Goal: Task Accomplishment & Management: Use online tool/utility

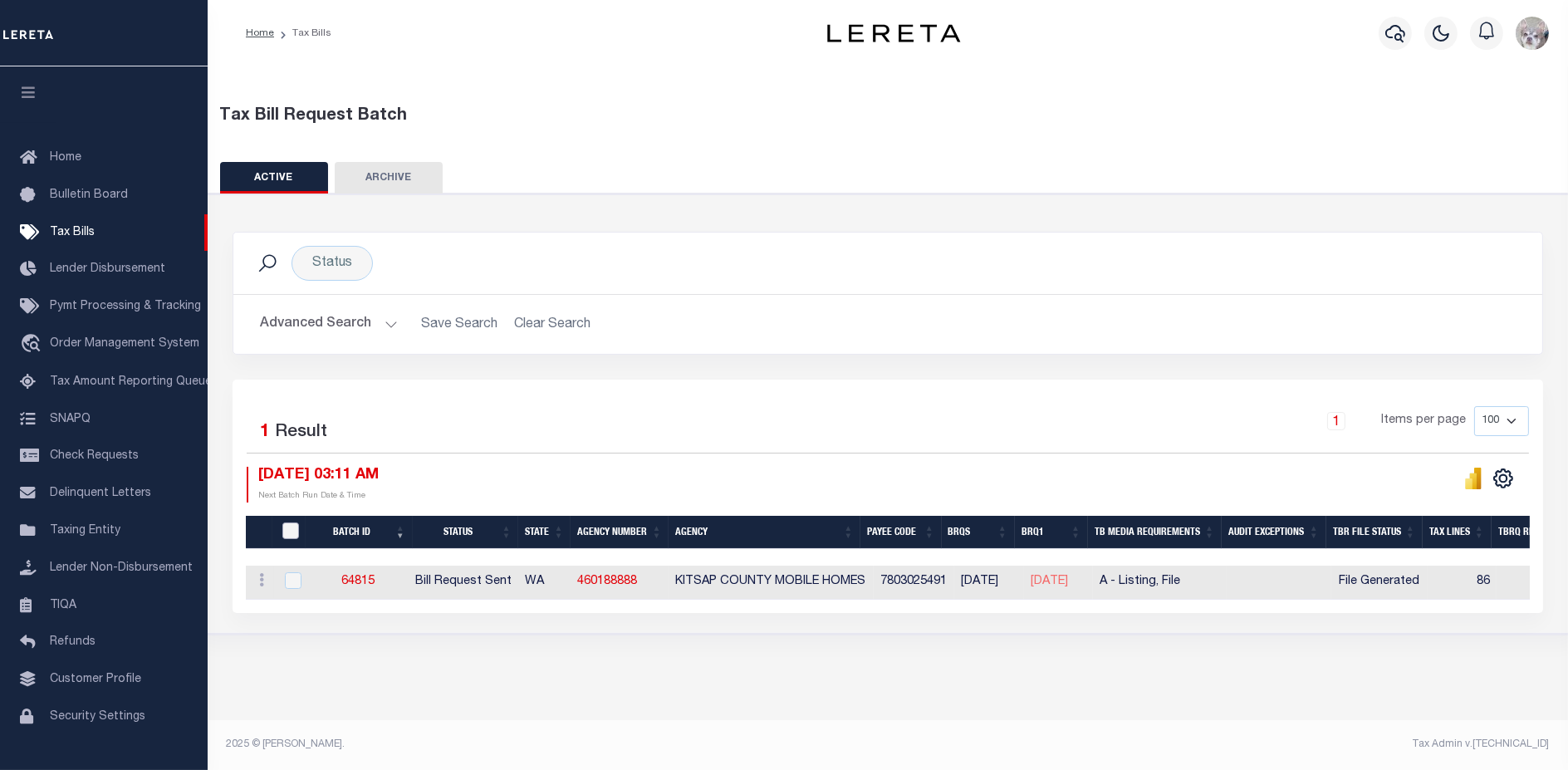
click at [288, 534] on input "TaxBillRequestBatchId" at bounding box center [291, 531] width 16 height 16
checkbox input "true"
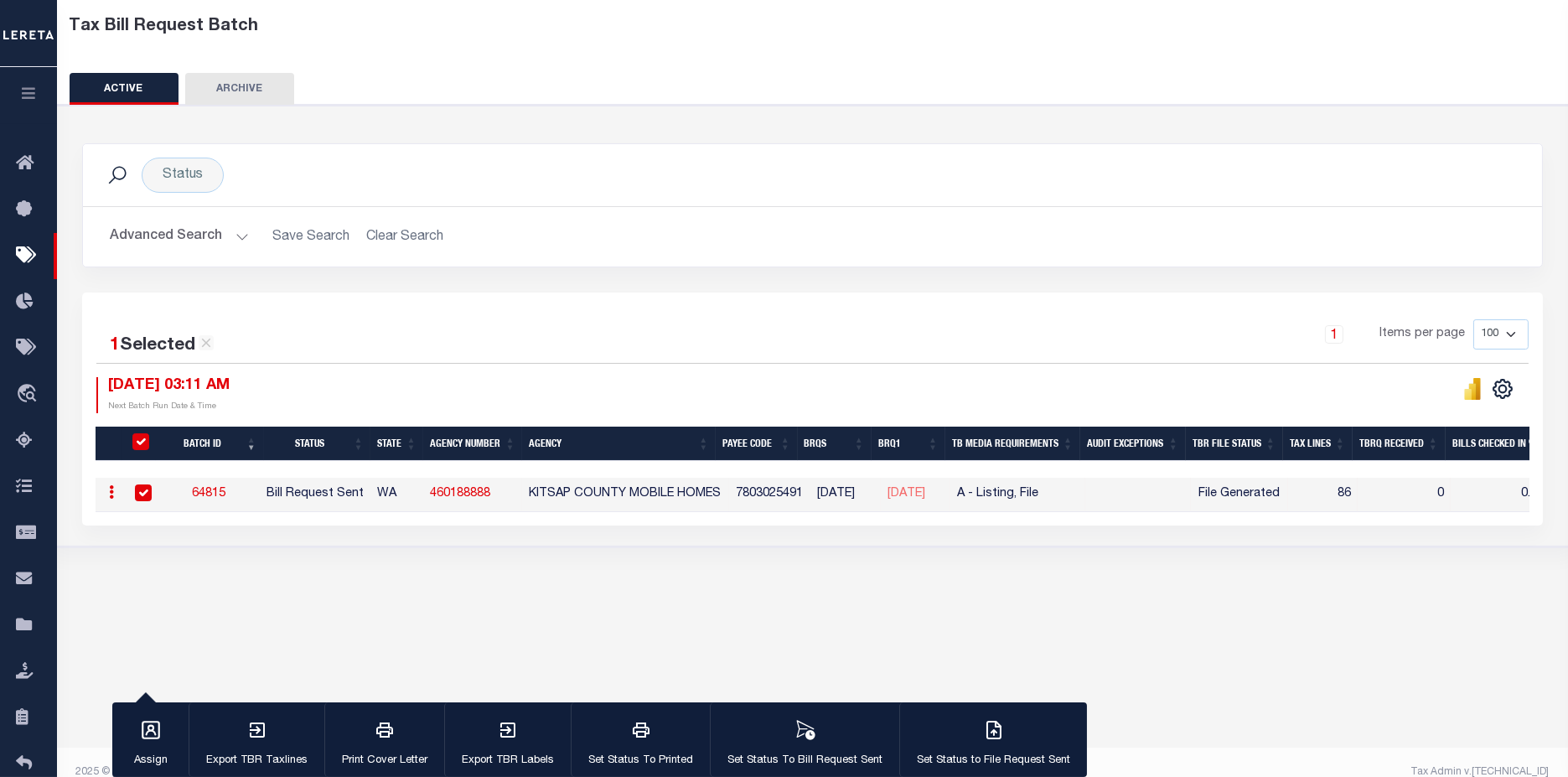
scroll to position [112, 0]
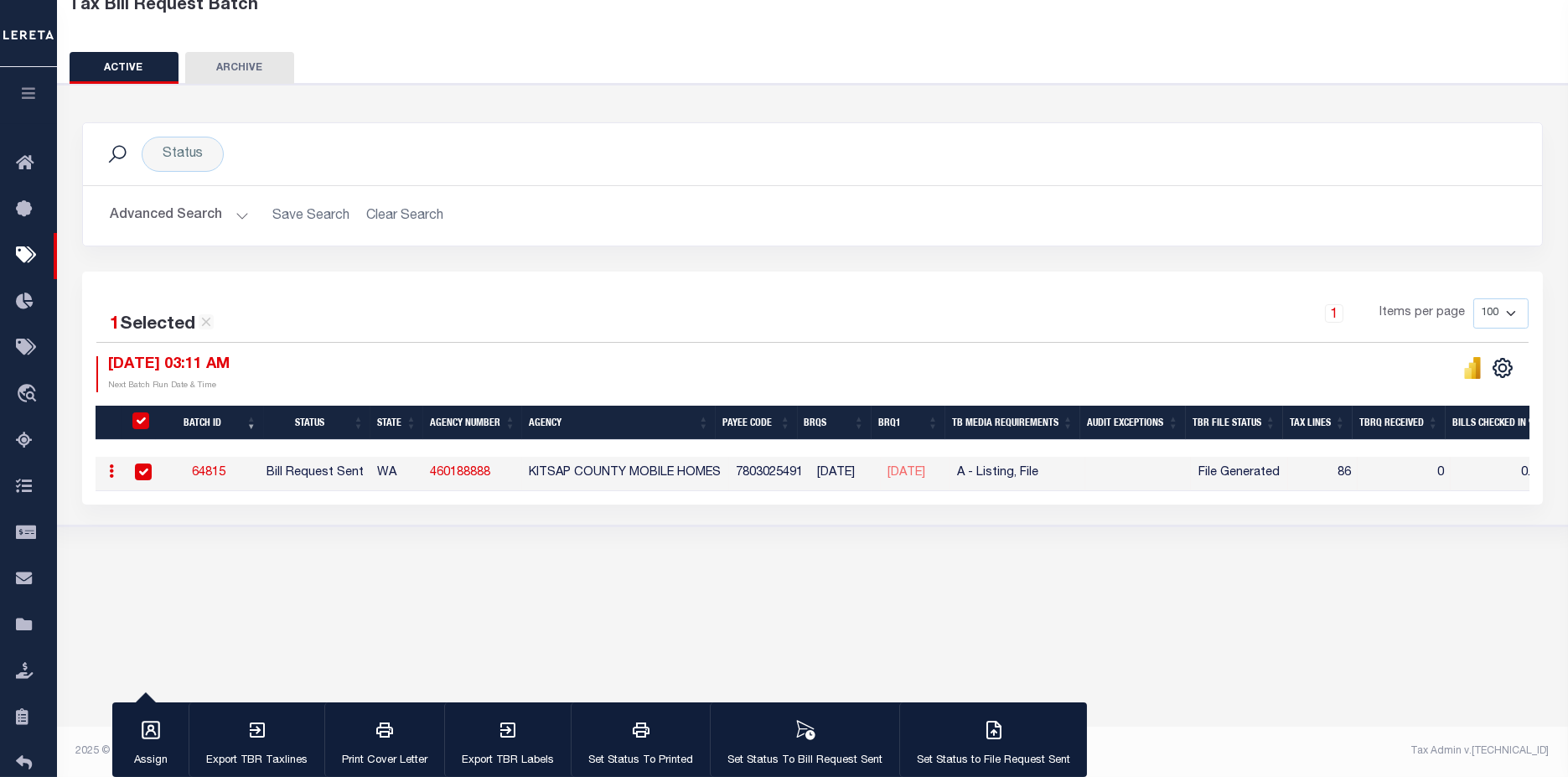
click at [144, 414] on input "TaxBillRequestBatchId" at bounding box center [140, 421] width 17 height 17
checkbox input "false"
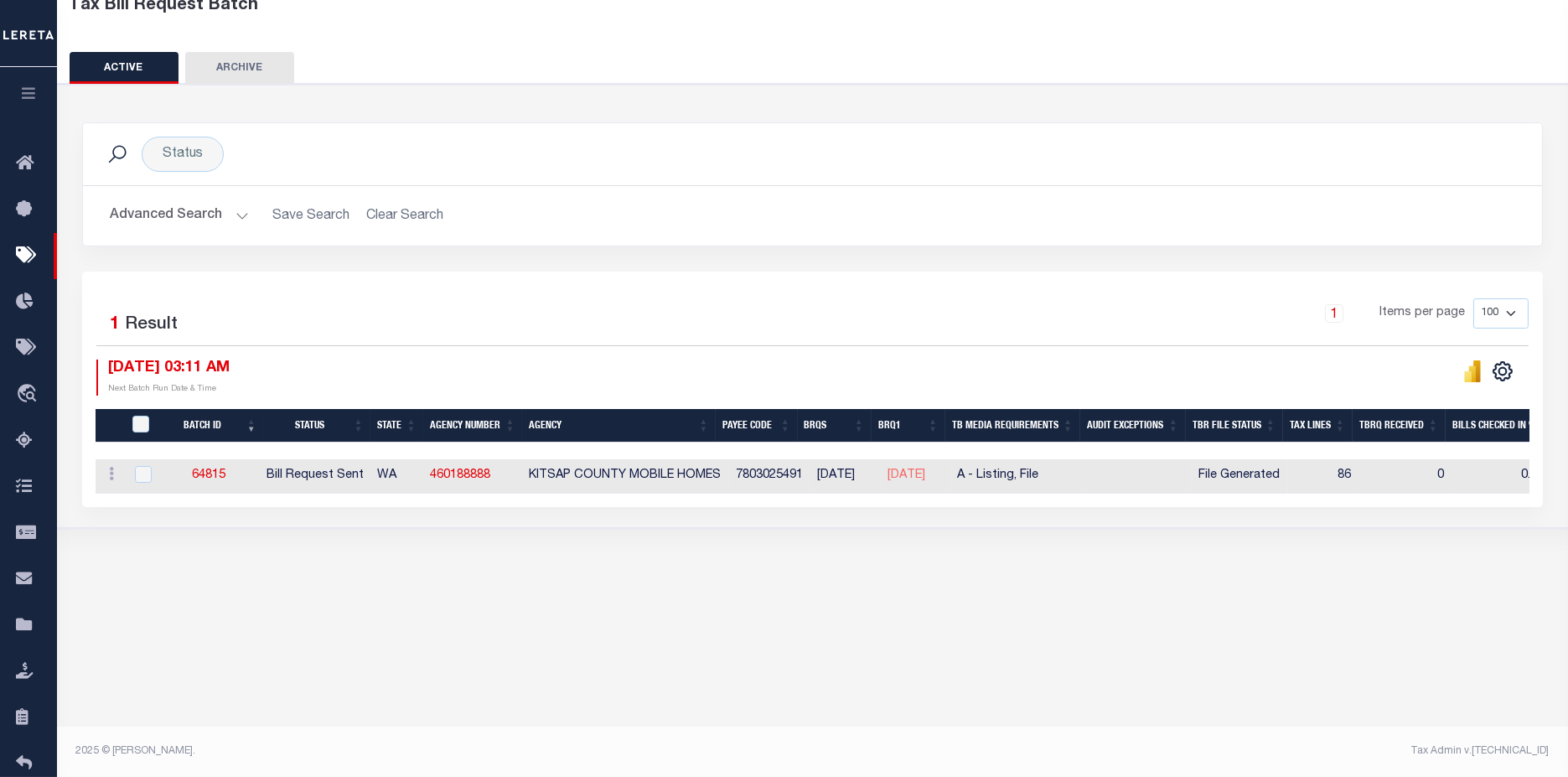
click at [189, 201] on button "Advanced Search" at bounding box center [180, 216] width 139 height 33
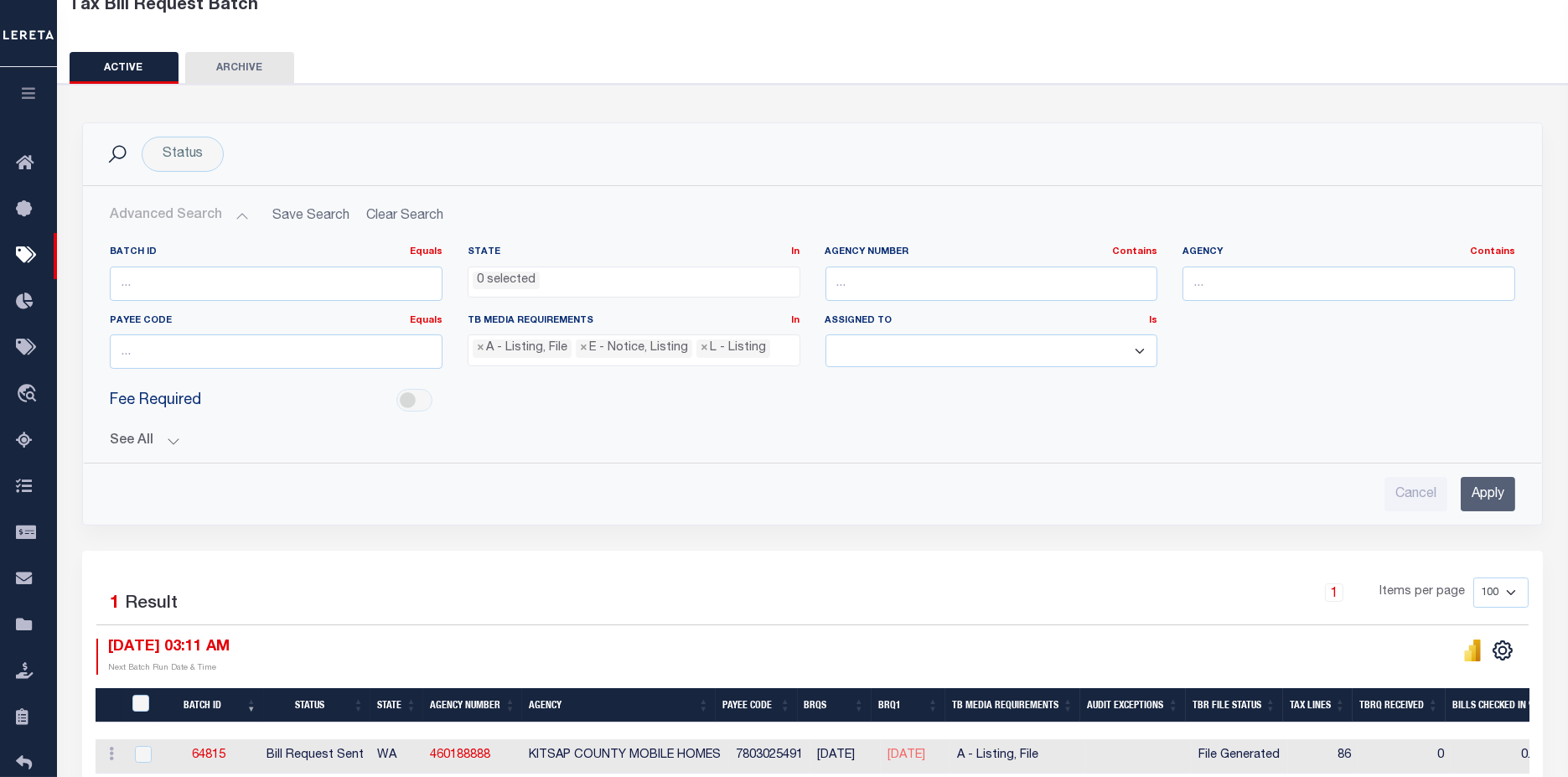
click at [134, 438] on button "See All" at bounding box center [812, 440] width 1406 height 16
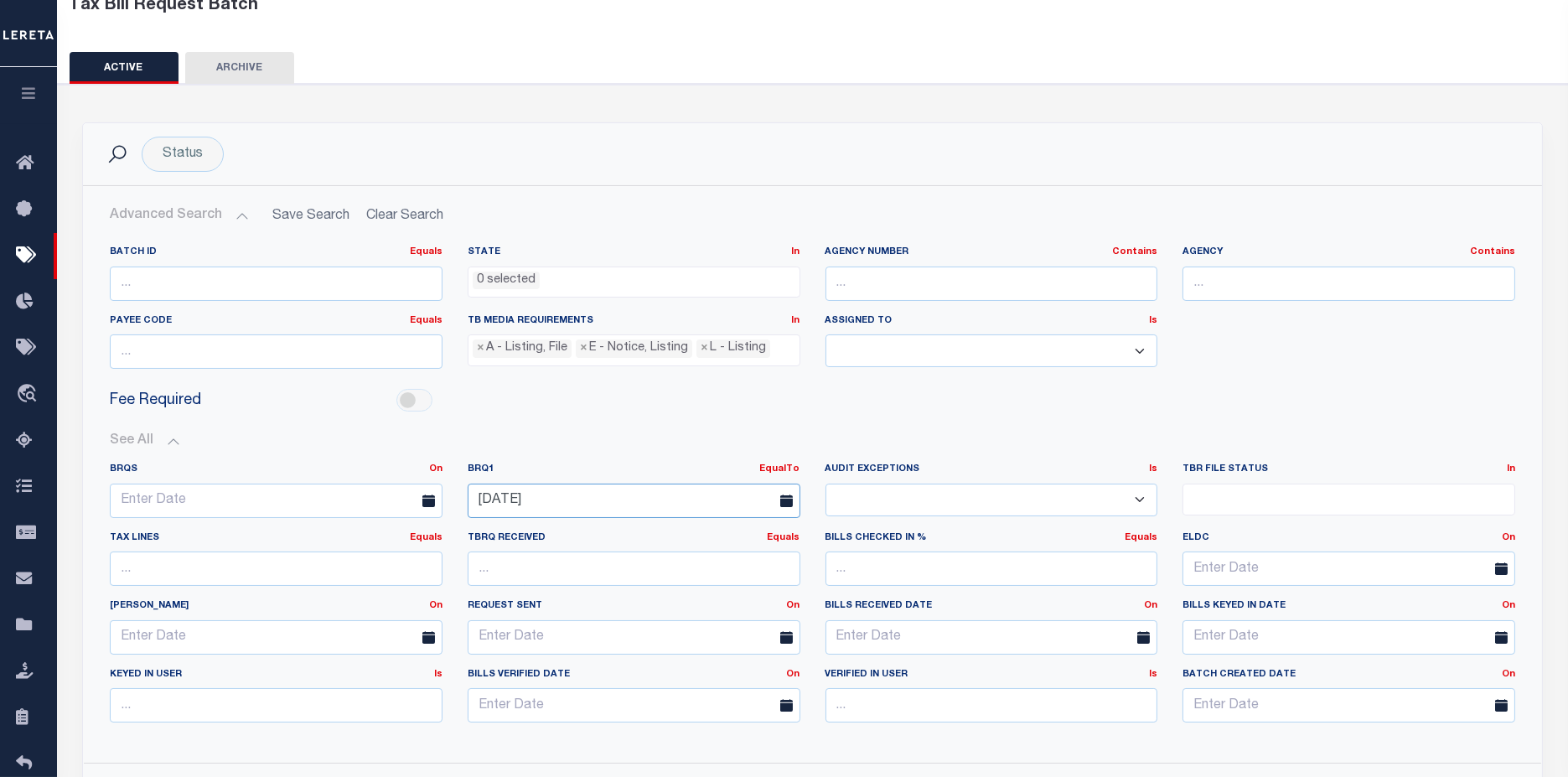
click at [646, 501] on input "09-09-2025" at bounding box center [634, 500] width 333 height 34
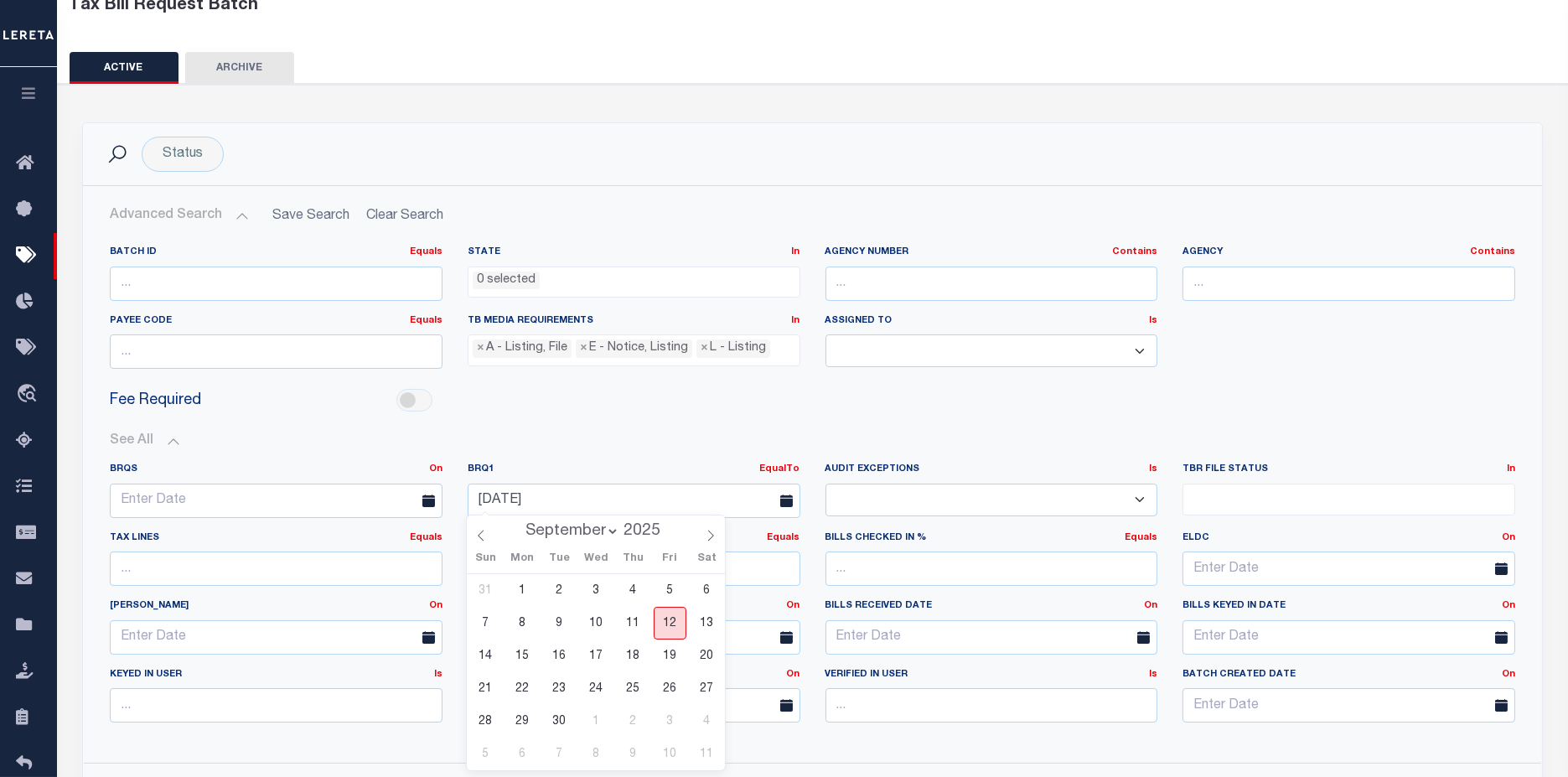
click at [672, 629] on span "12" at bounding box center [670, 624] width 33 height 33
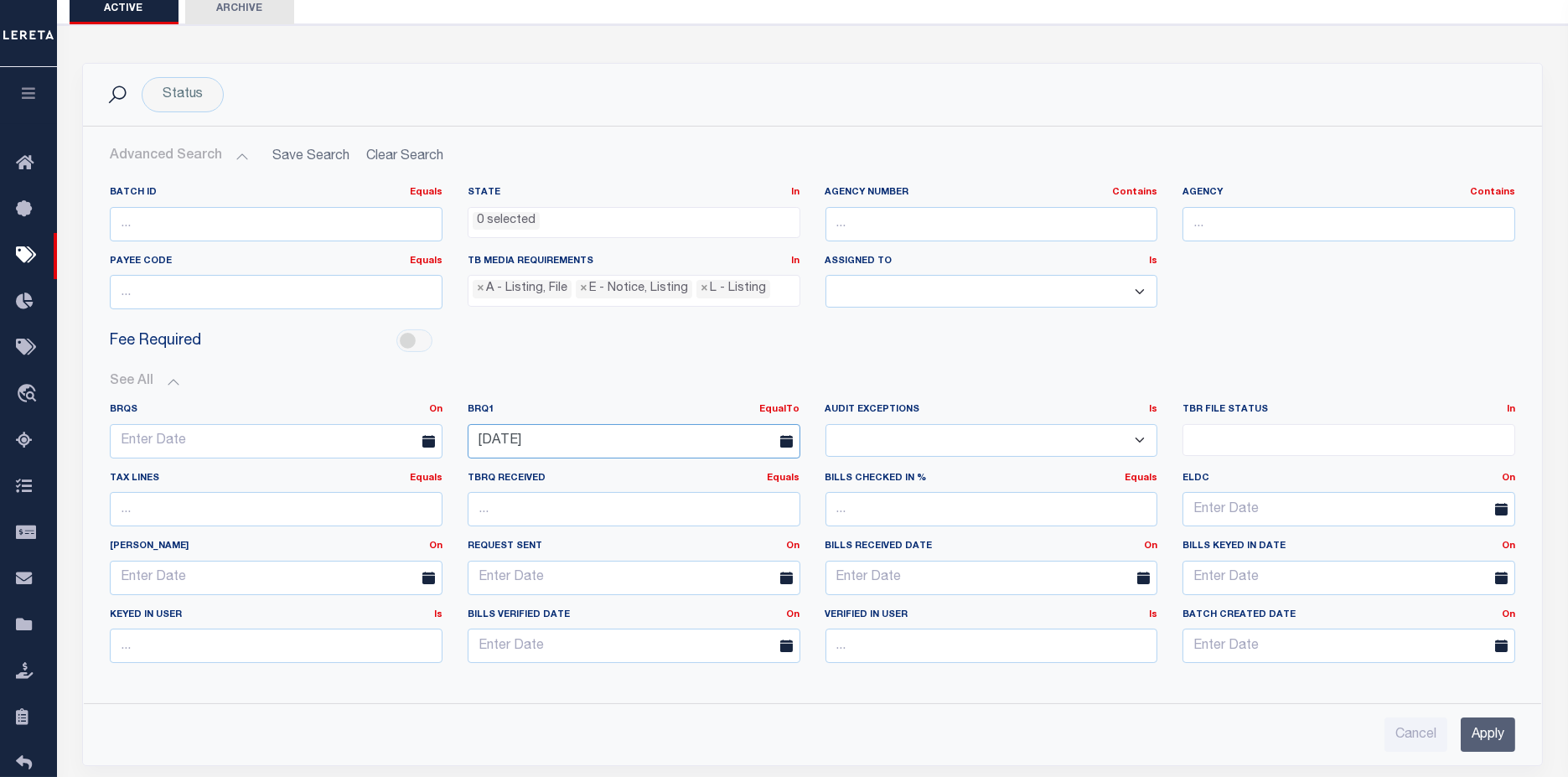
scroll to position [297, 0]
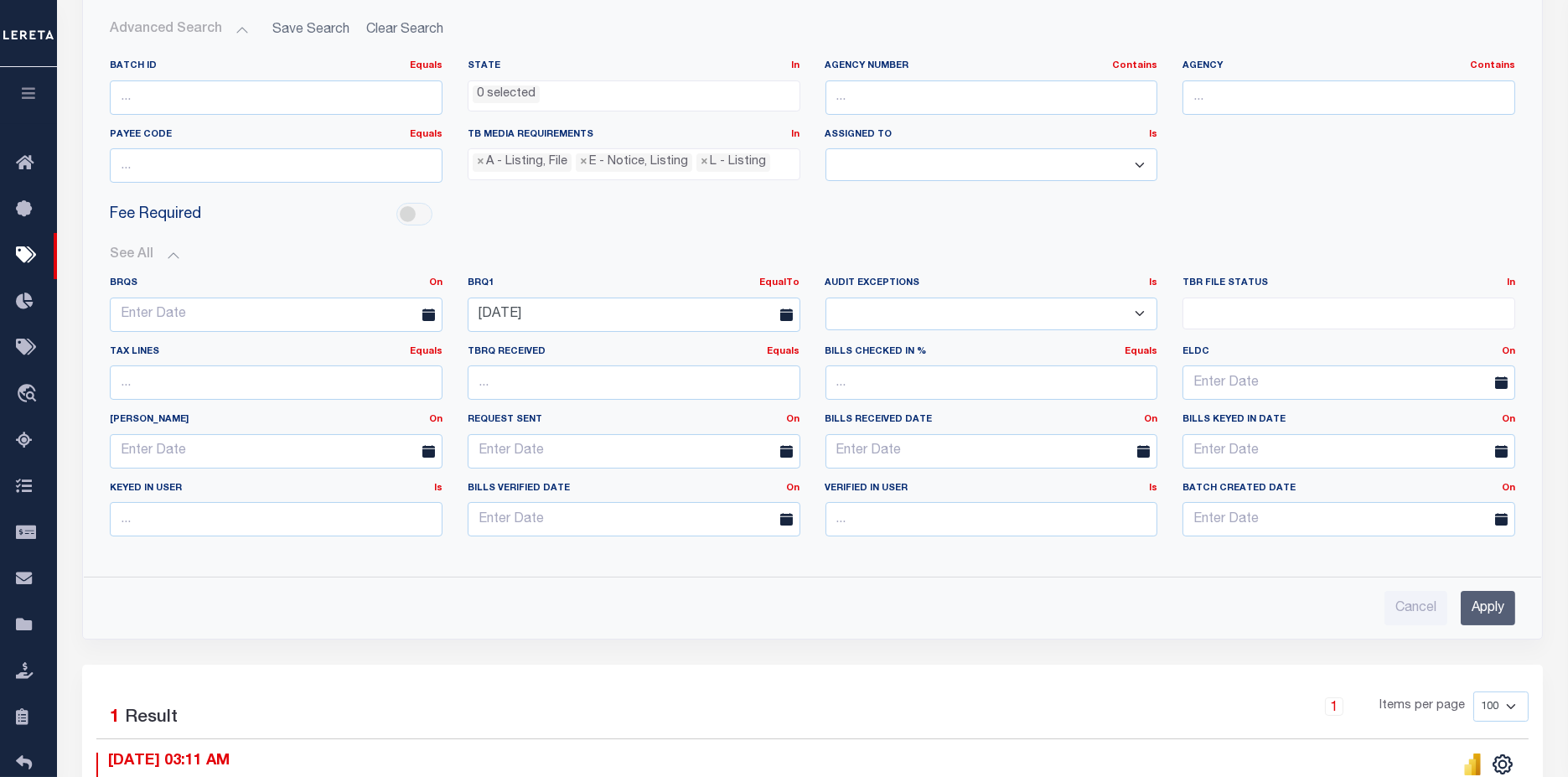
click at [1489, 606] on input "Apply" at bounding box center [1487, 607] width 54 height 34
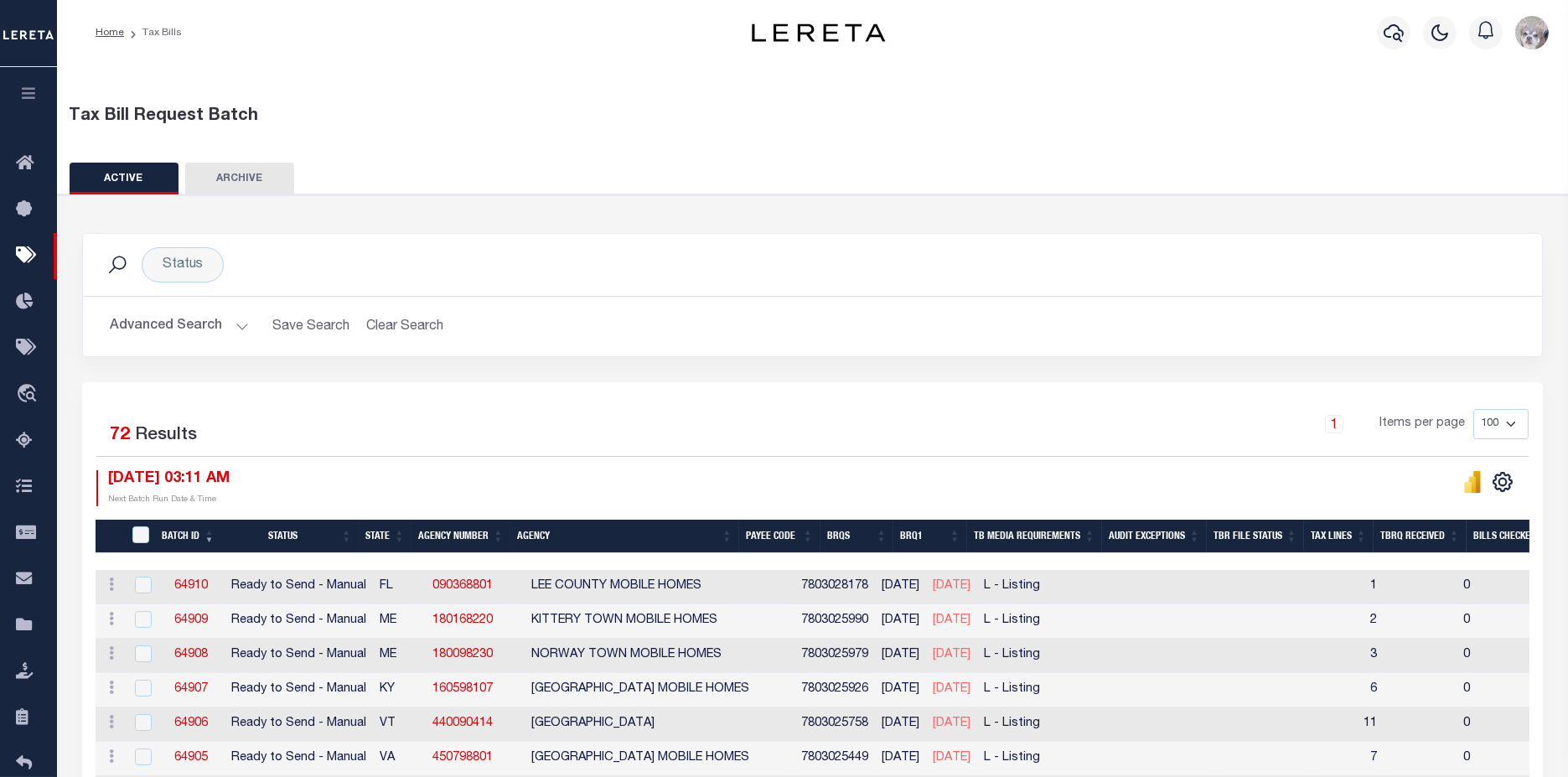
scroll to position [0, 0]
click at [178, 326] on button "Advanced Search" at bounding box center [180, 327] width 139 height 33
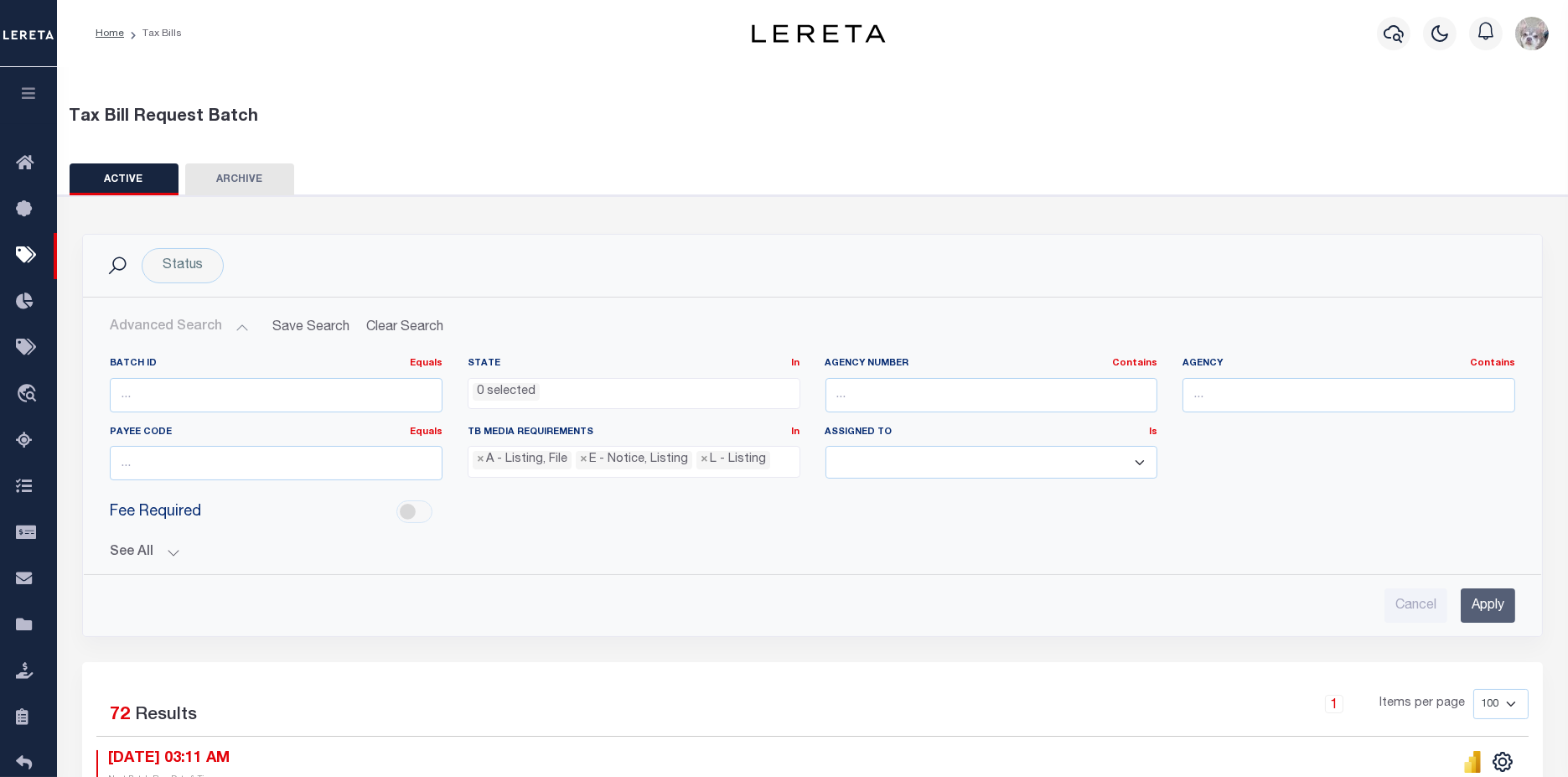
click at [122, 550] on button "See All" at bounding box center [812, 552] width 1406 height 16
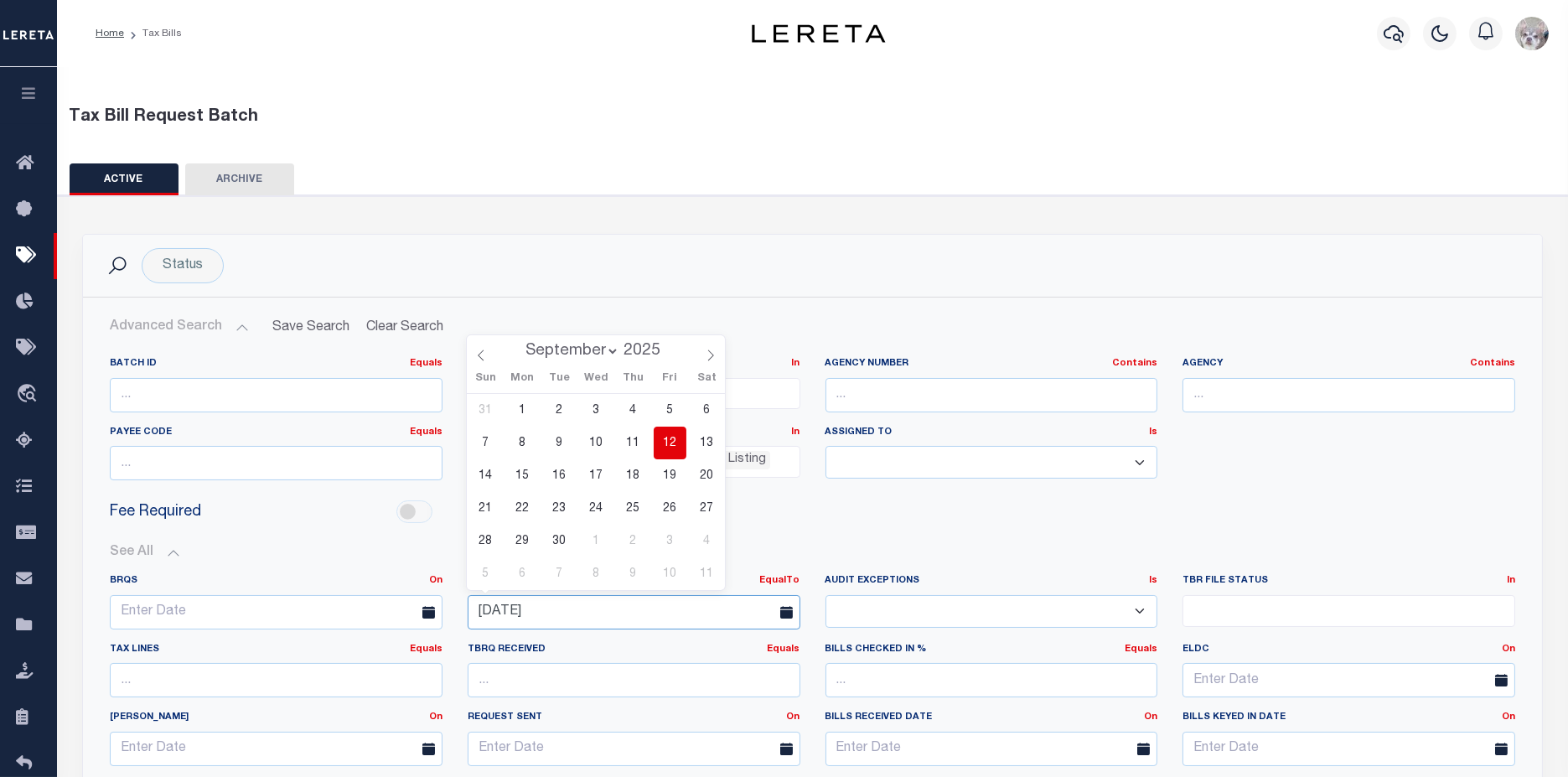
click at [615, 611] on input "[DATE]" at bounding box center [634, 612] width 333 height 34
click at [637, 452] on span "11" at bounding box center [634, 443] width 33 height 33
type input "09-11-2025"
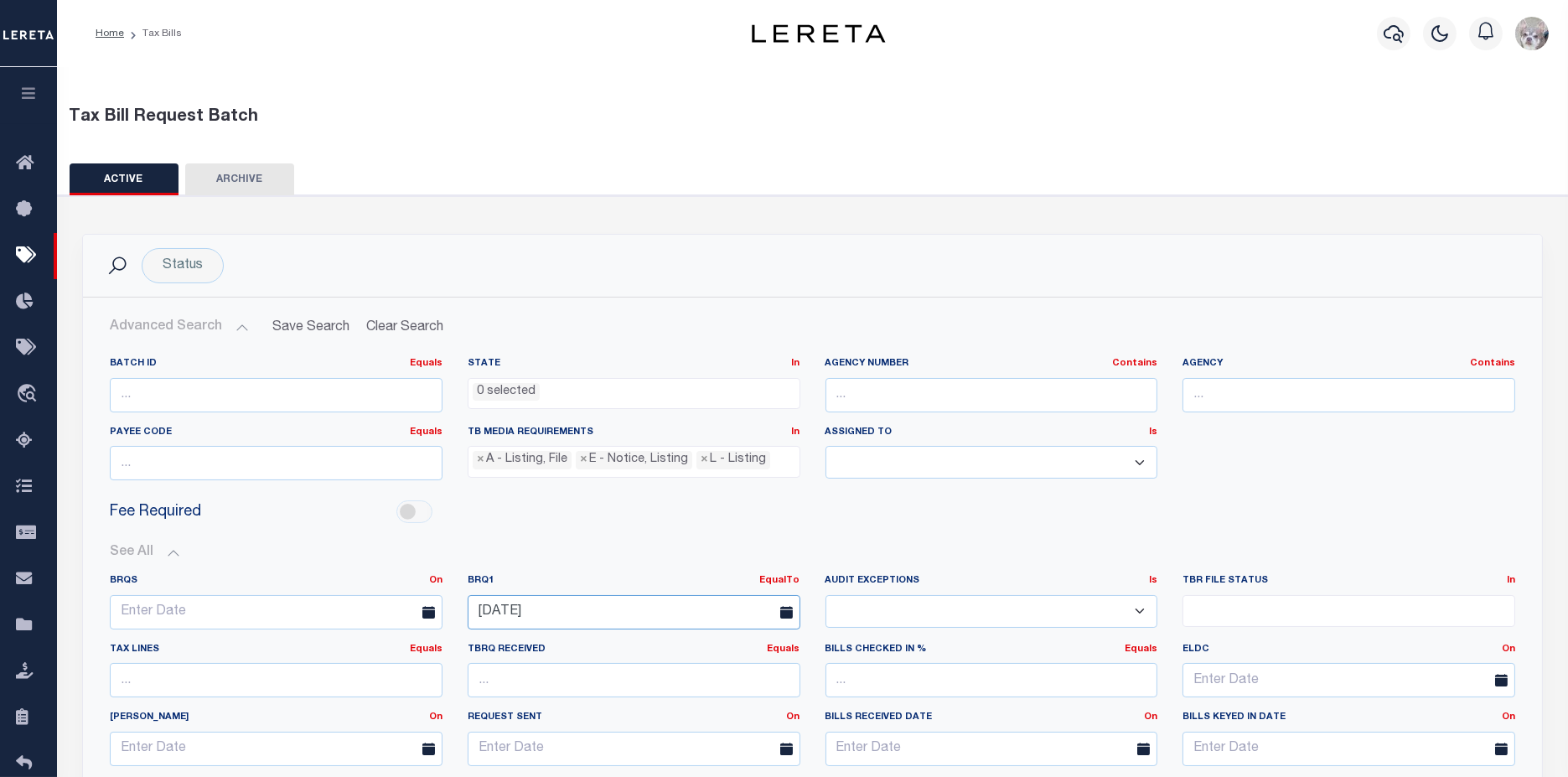
scroll to position [279, 0]
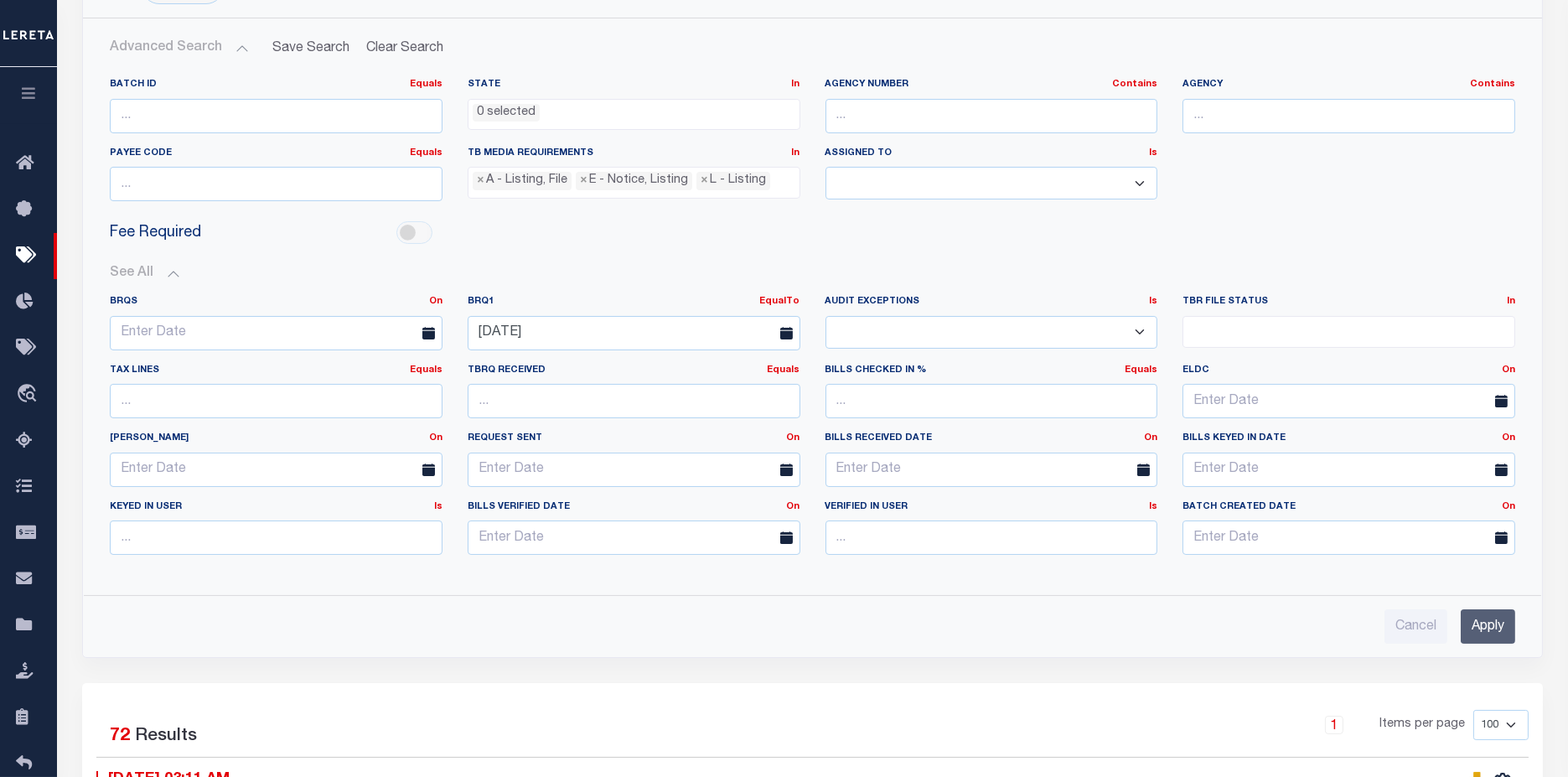
click at [1489, 618] on input "Apply" at bounding box center [1487, 626] width 54 height 34
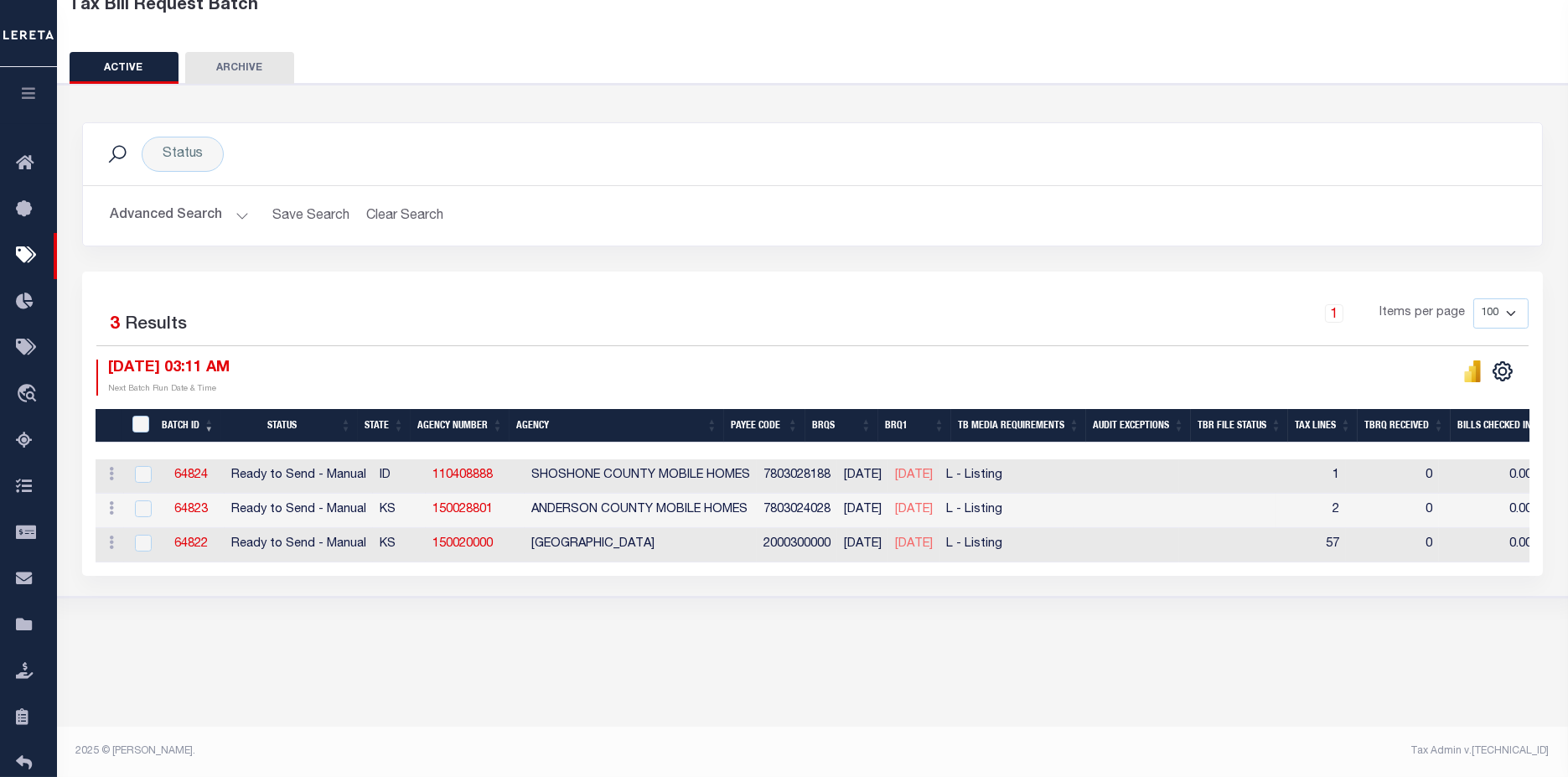
scroll to position [112, 0]
click at [141, 422] on input "TaxBillRequestBatchId" at bounding box center [140, 424] width 17 height 17
checkbox input "true"
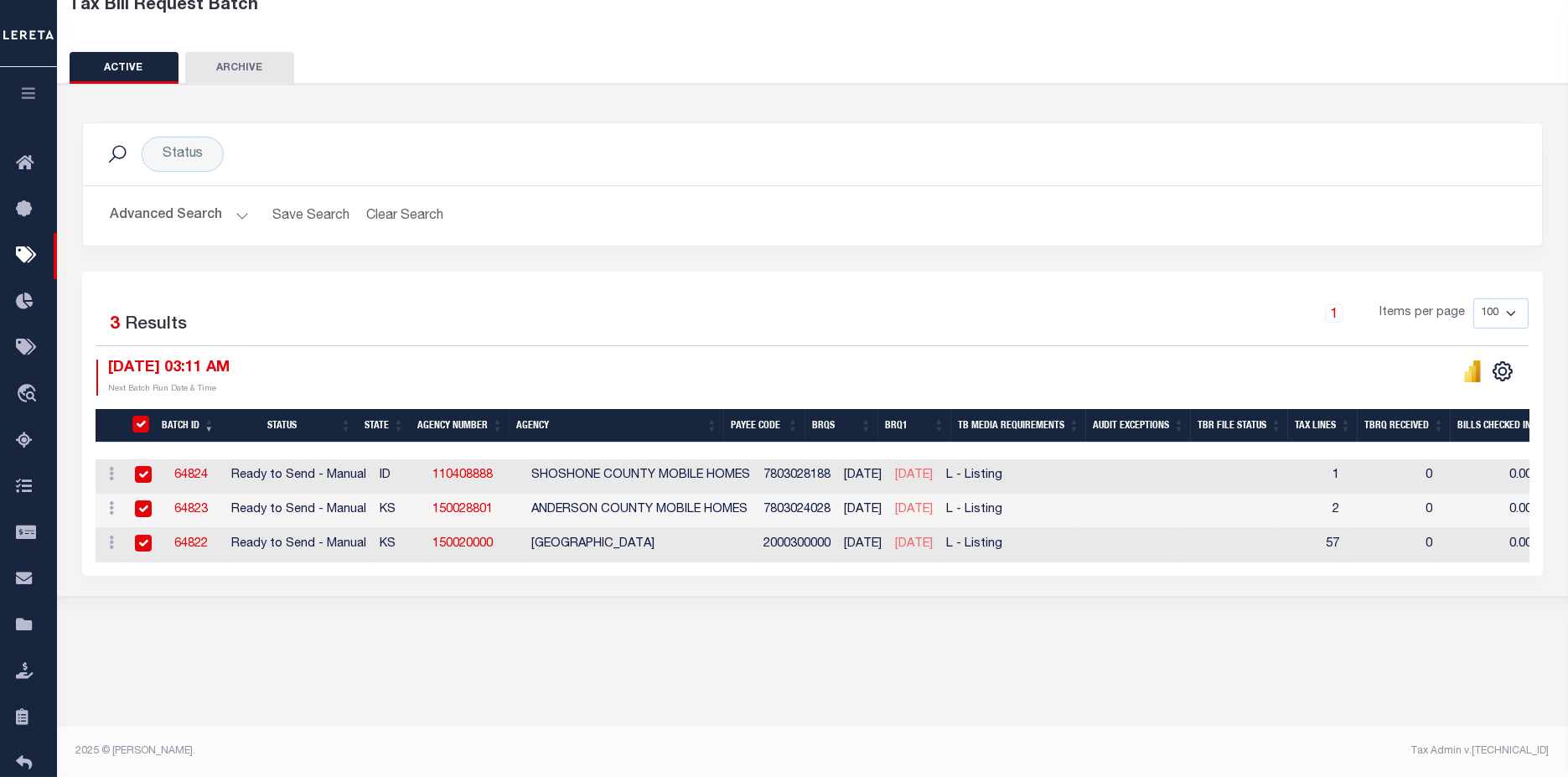
checkbox input "true"
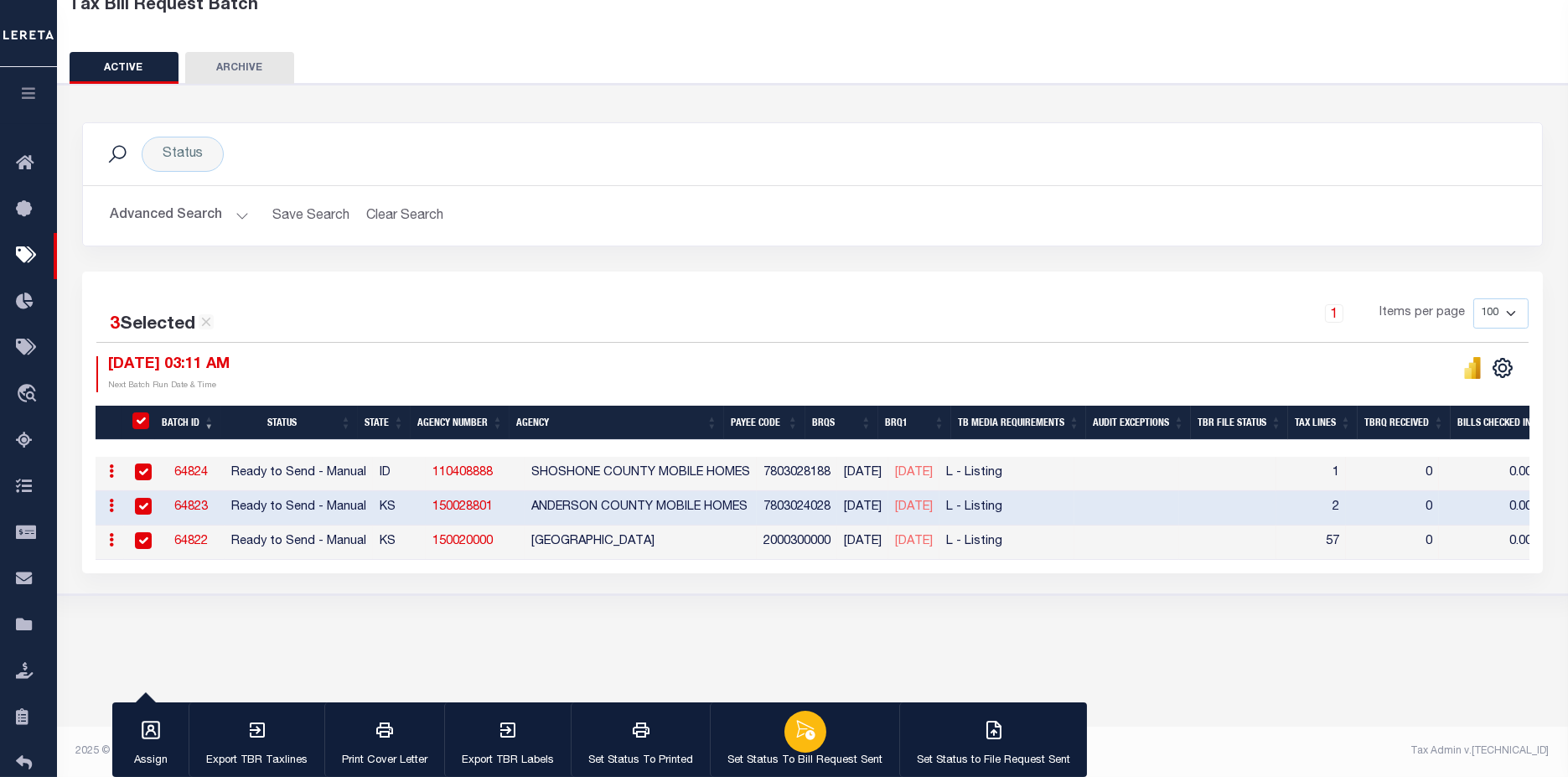
click at [842, 744] on button "Set Status To Bill Request Sent" at bounding box center [804, 740] width 190 height 75
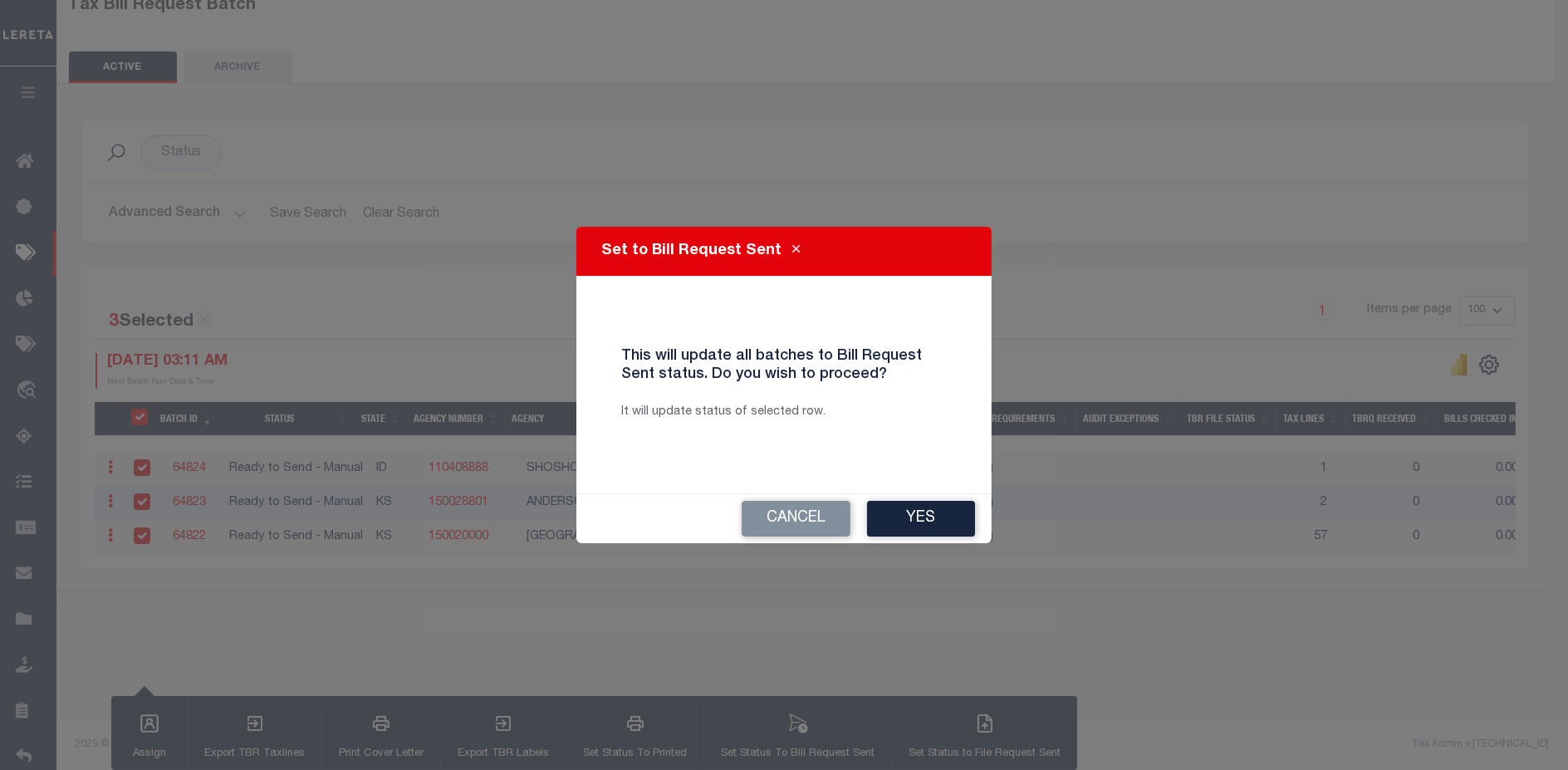
drag, startPoint x: 939, startPoint y: 525, endPoint x: 924, endPoint y: 516, distance: 17.5
click at [939, 525] on button "Yes" at bounding box center [921, 518] width 108 height 35
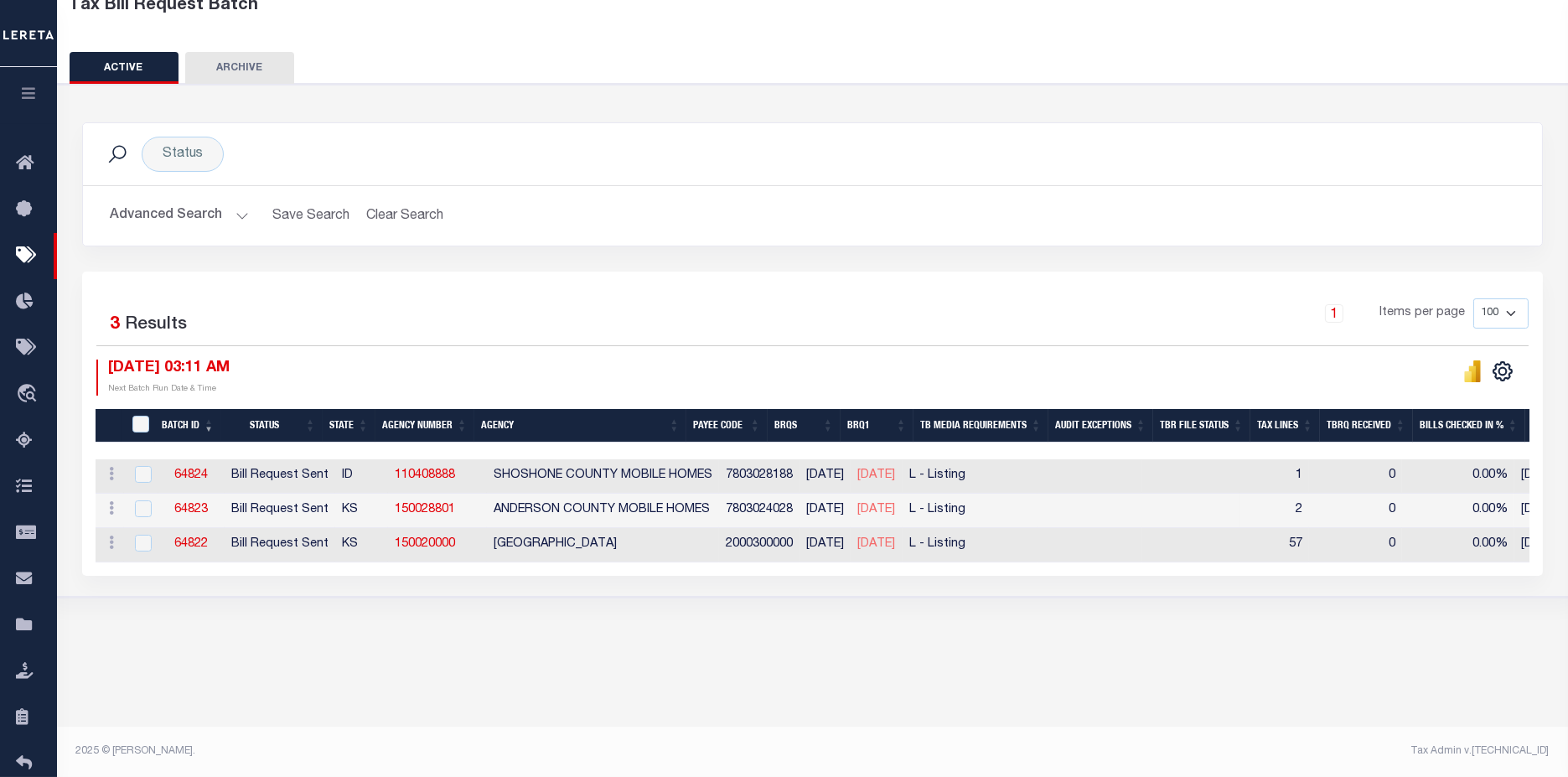
click at [170, 201] on button "Advanced Search" at bounding box center [180, 216] width 139 height 33
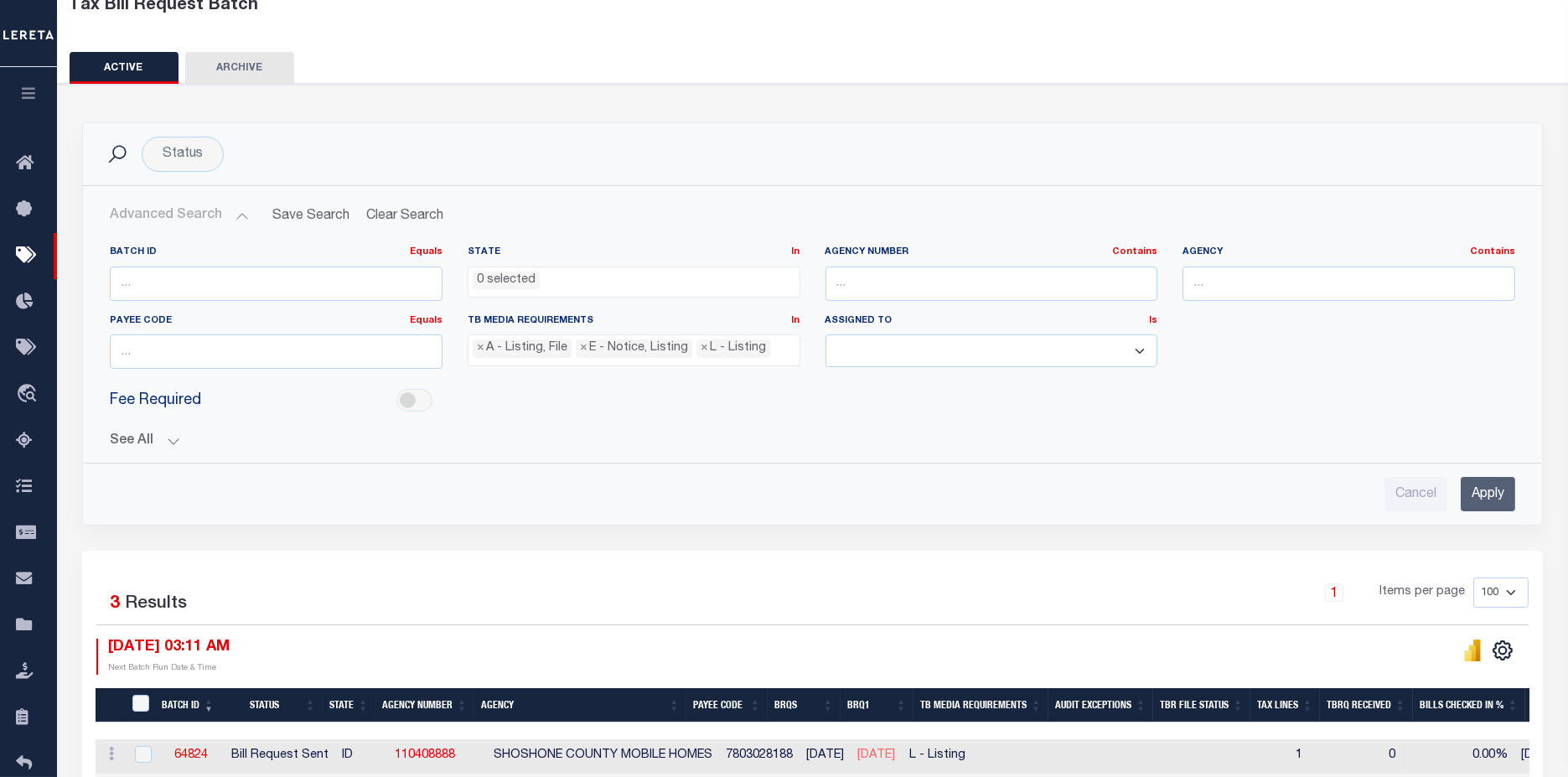
click at [138, 448] on div "Batch ID Equals Equals Is Not Equal To Is Greater Than Is Less Than State In In…" at bounding box center [812, 372] width 1432 height 279
click at [127, 433] on button "See All" at bounding box center [812, 440] width 1406 height 16
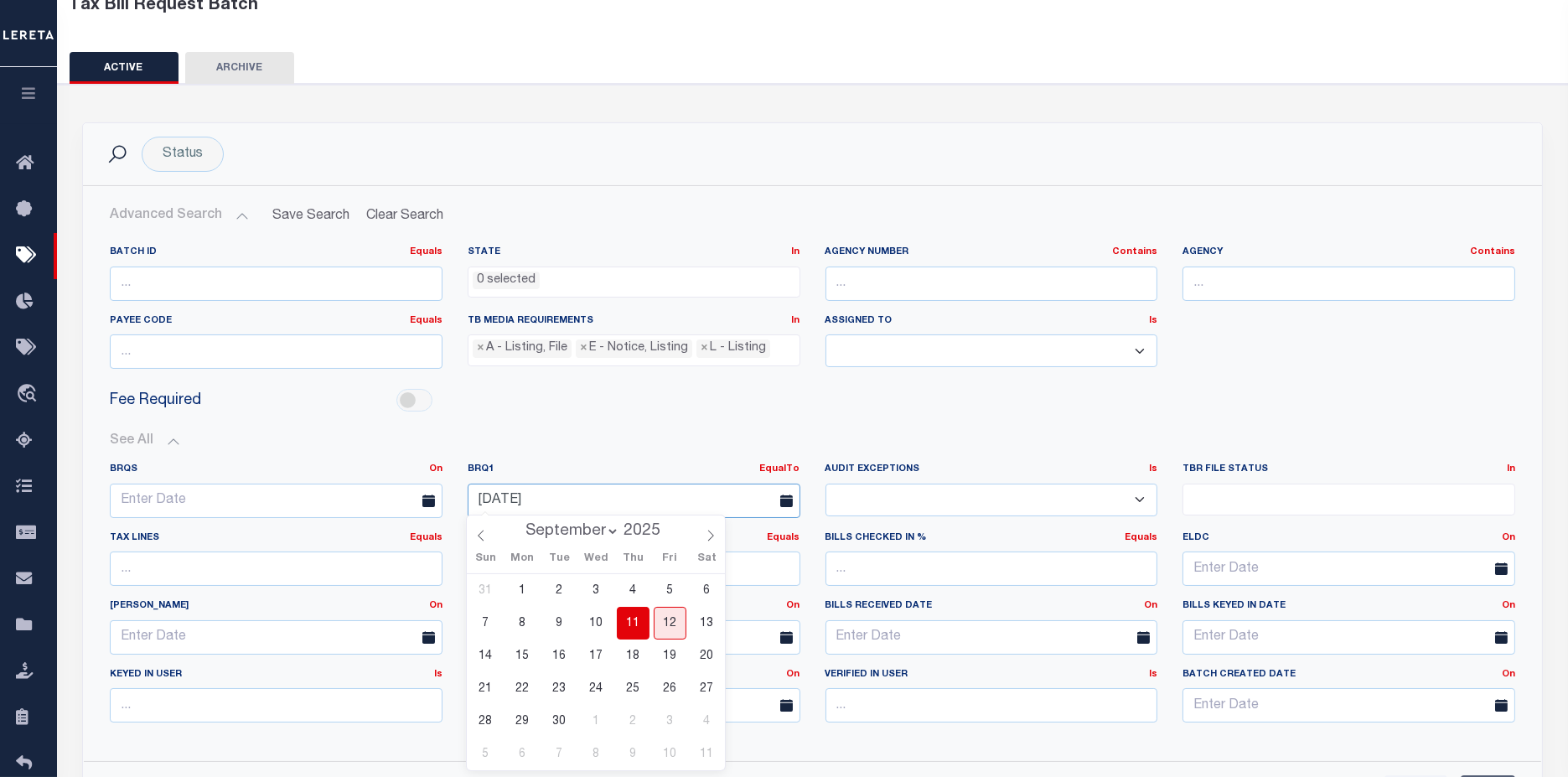
click at [589, 483] on input "09-11-2025" at bounding box center [634, 500] width 333 height 34
click at [674, 618] on span "12" at bounding box center [670, 624] width 33 height 33
type input "[DATE]"
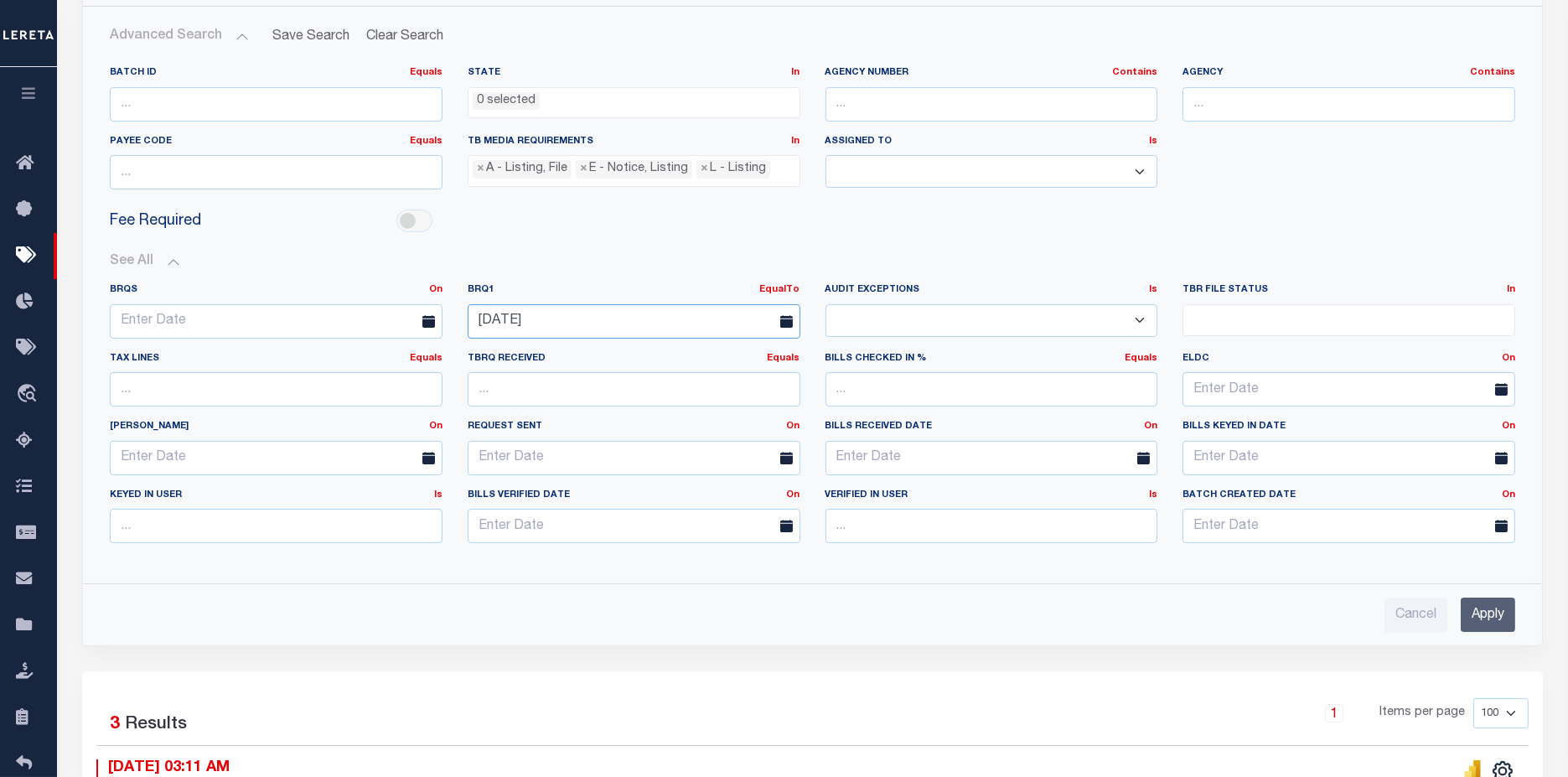
scroll to position [297, 0]
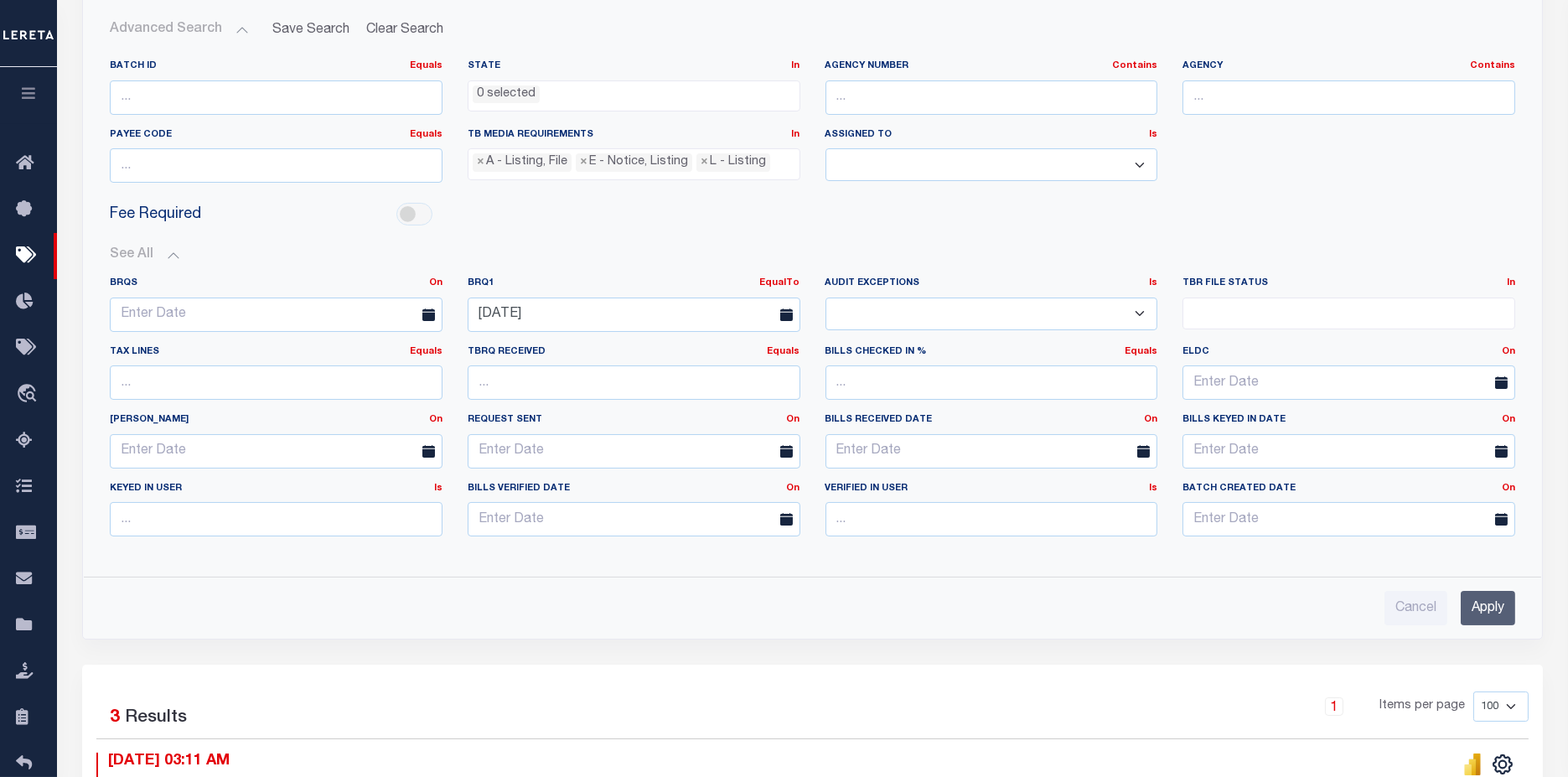
click at [1495, 599] on input "Apply" at bounding box center [1487, 607] width 54 height 34
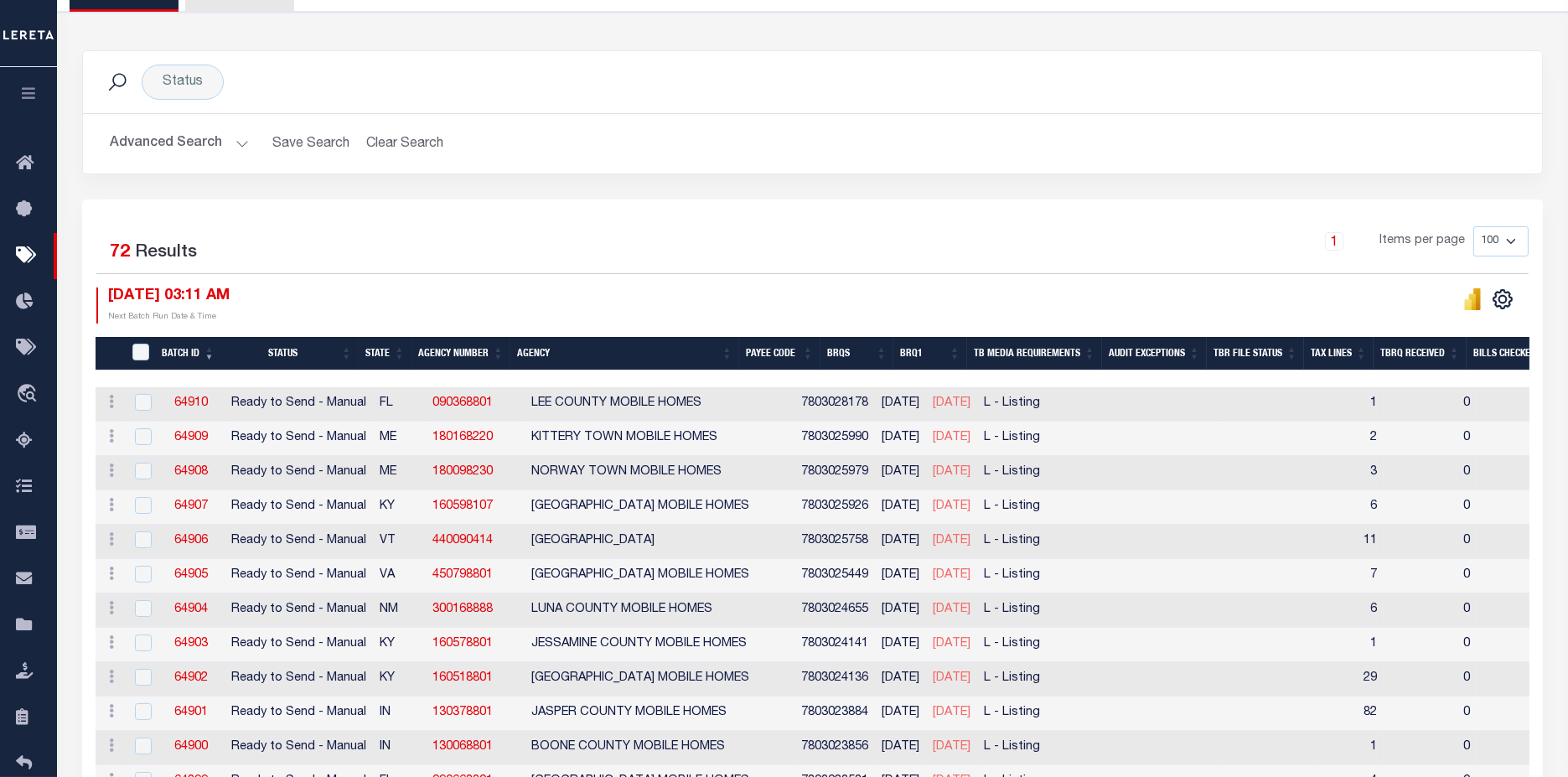
scroll to position [112, 0]
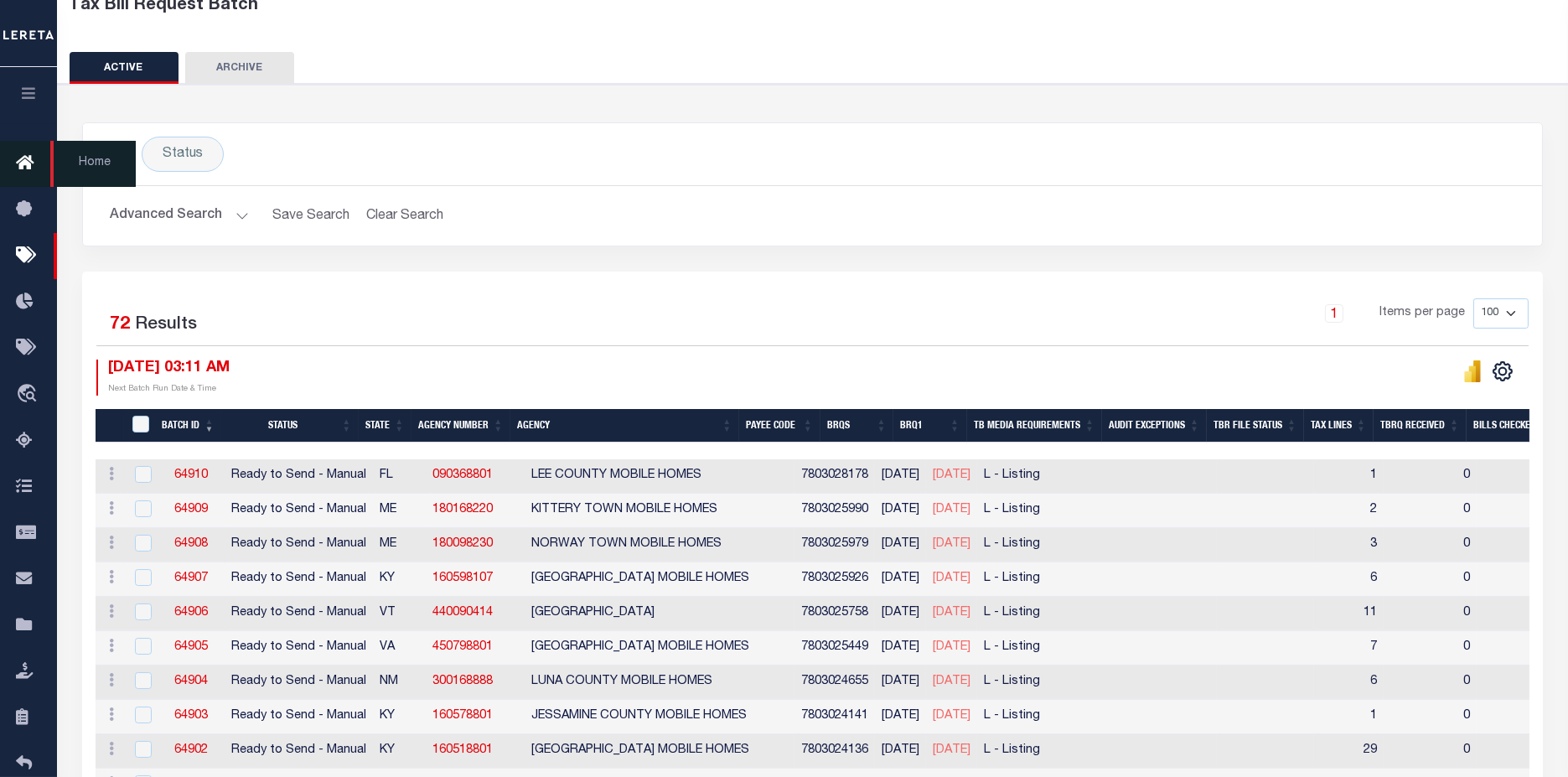
click at [35, 173] on icon at bounding box center [28, 163] width 27 height 21
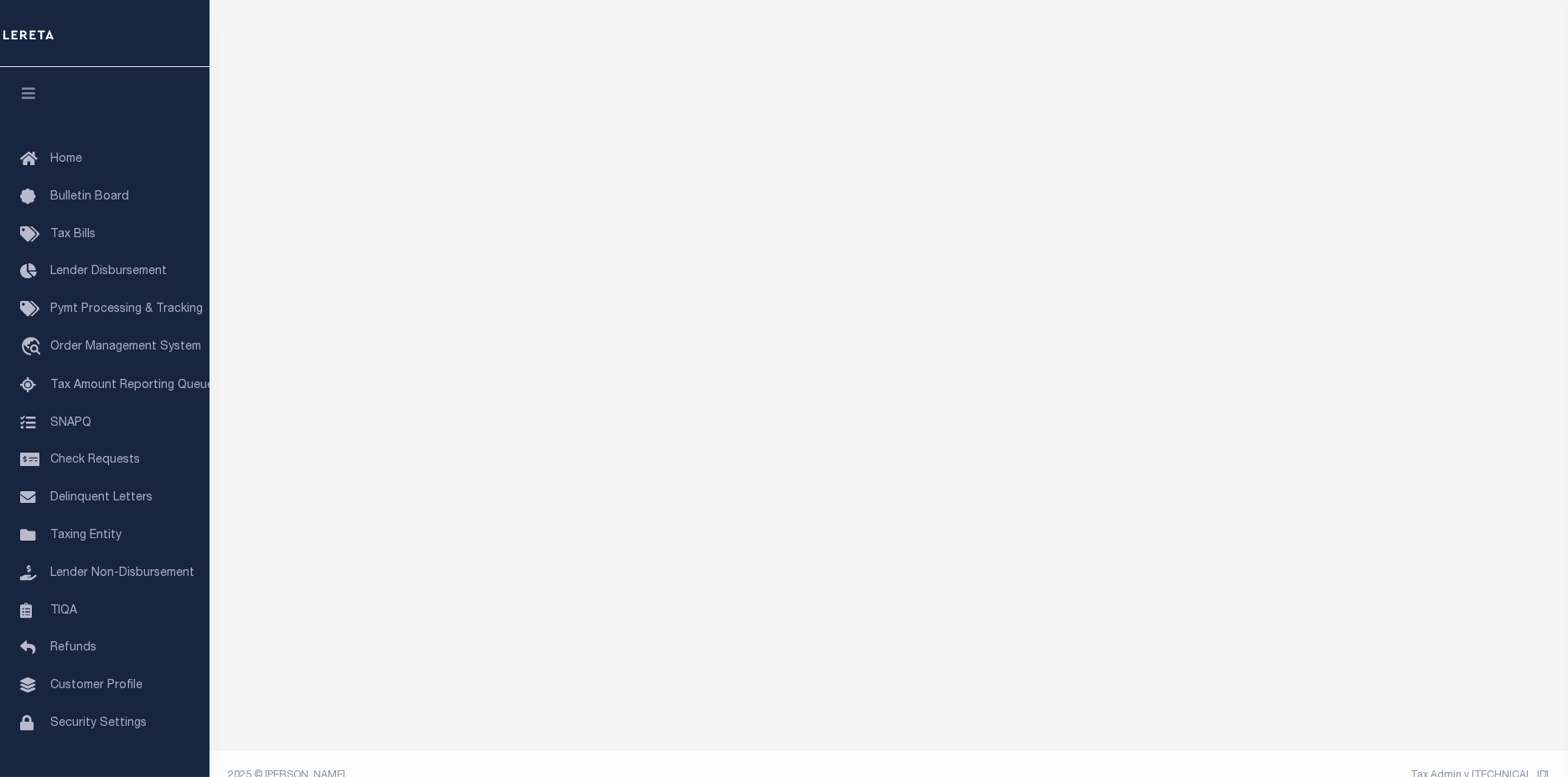
scroll to position [177, 0]
click at [51, 239] on span "Tax Bills" at bounding box center [72, 234] width 45 height 12
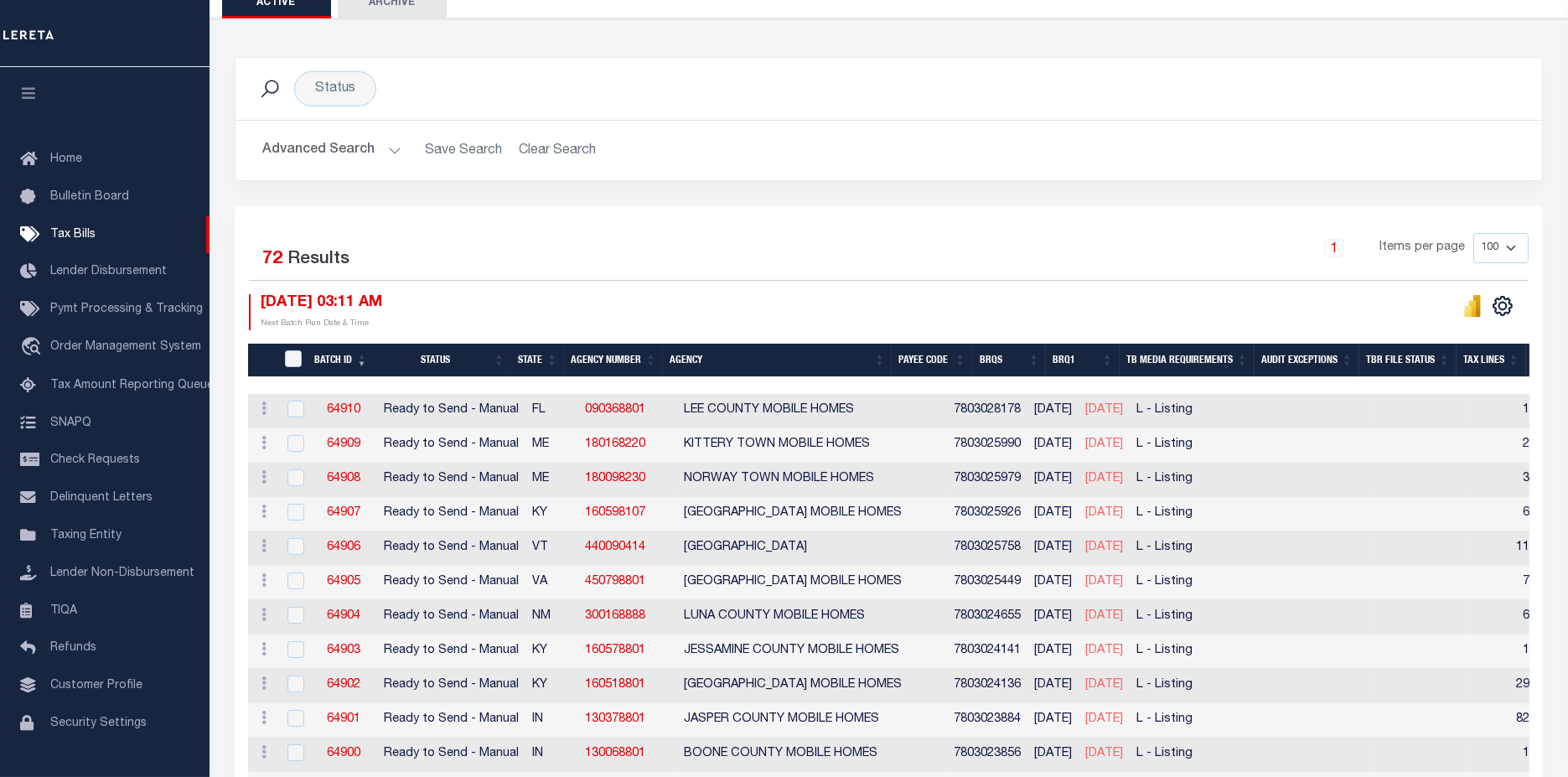
scroll to position [279, 0]
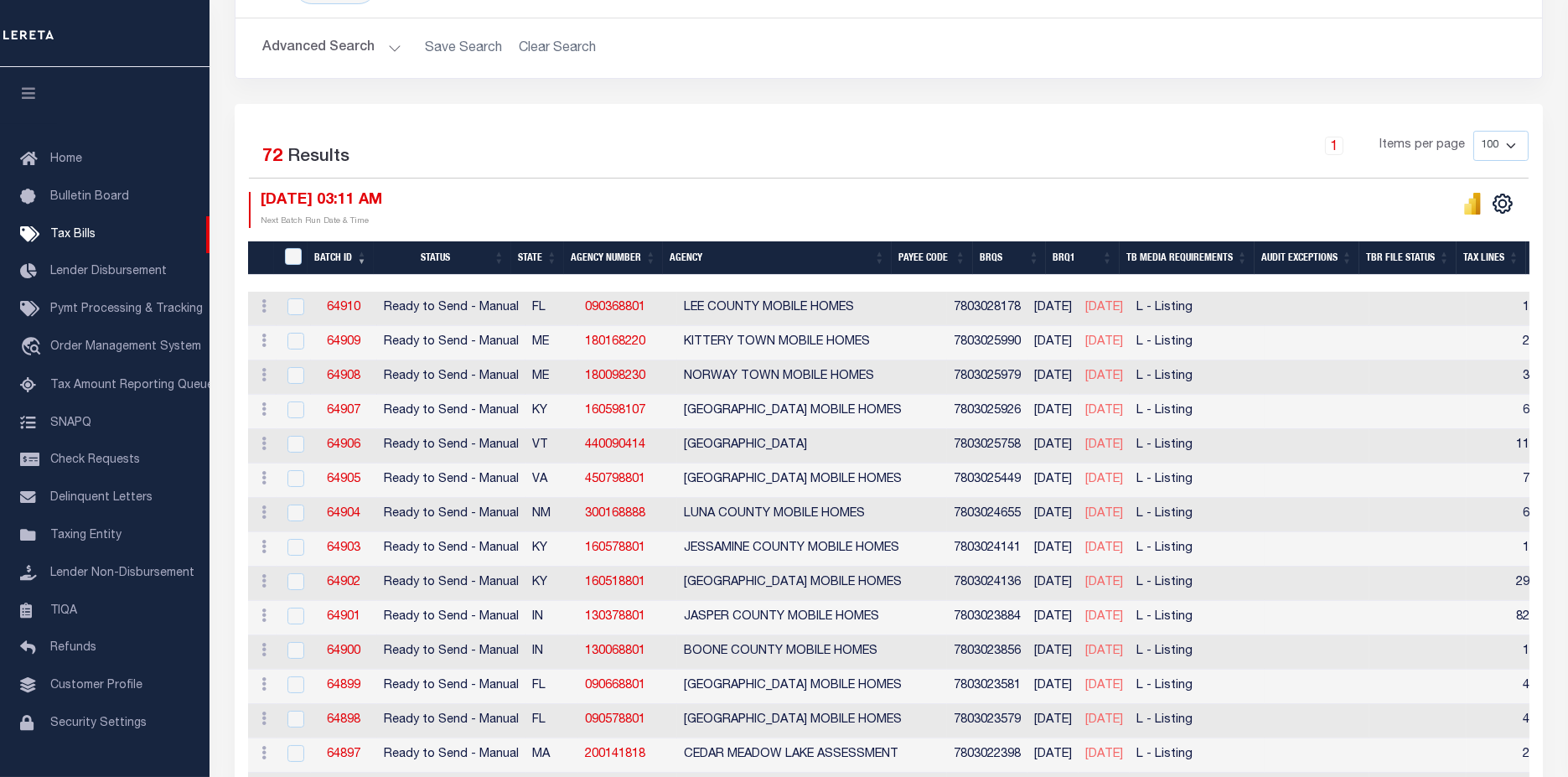
click at [314, 44] on button "Advanced Search" at bounding box center [332, 49] width 139 height 33
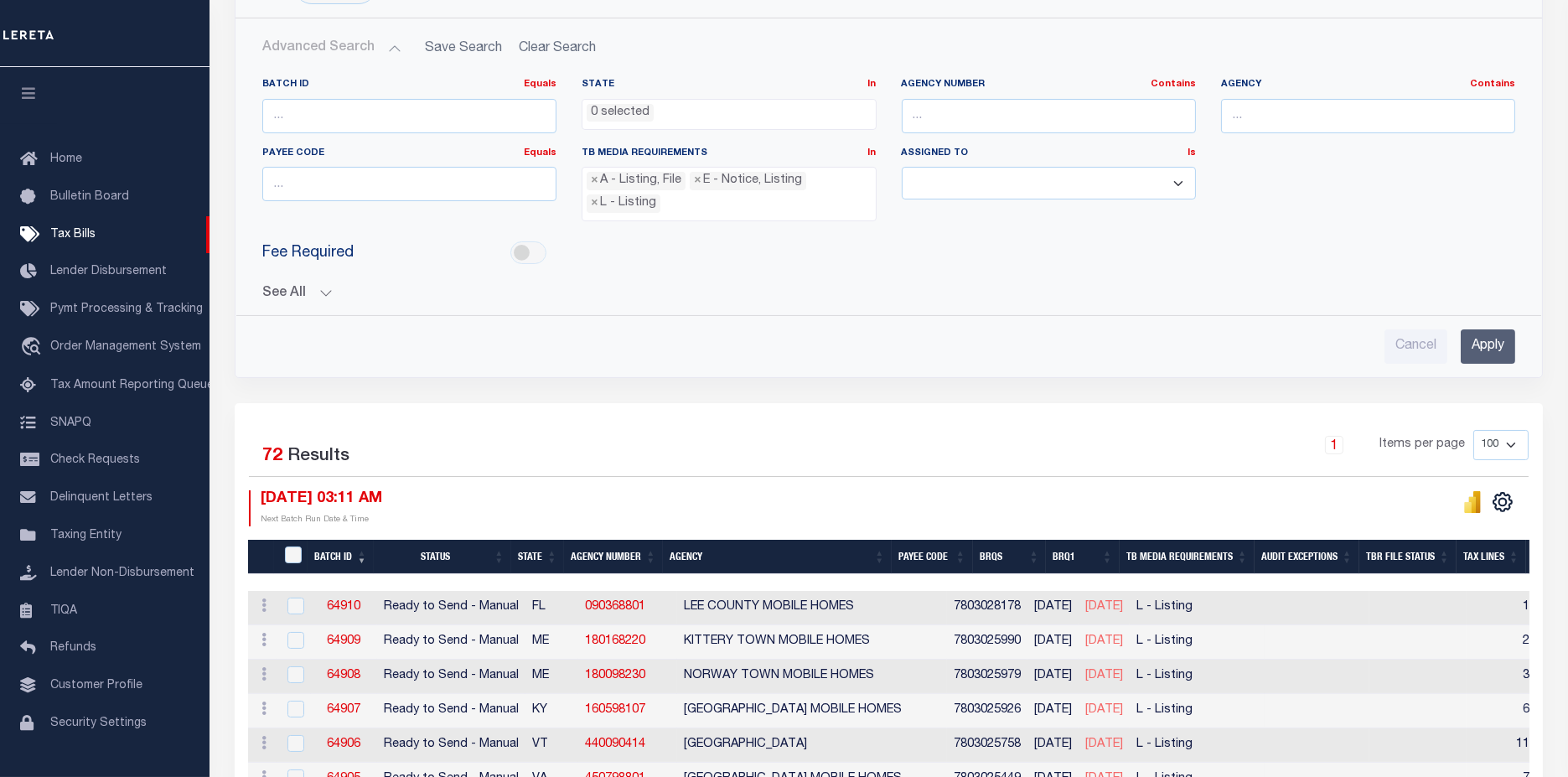
click at [282, 306] on div "Batch ID Equals Equals Is Not Equal To Is Greater Than Is Less Than State In In…" at bounding box center [888, 214] width 1279 height 299
click at [282, 287] on button "See All" at bounding box center [889, 294] width 1253 height 16
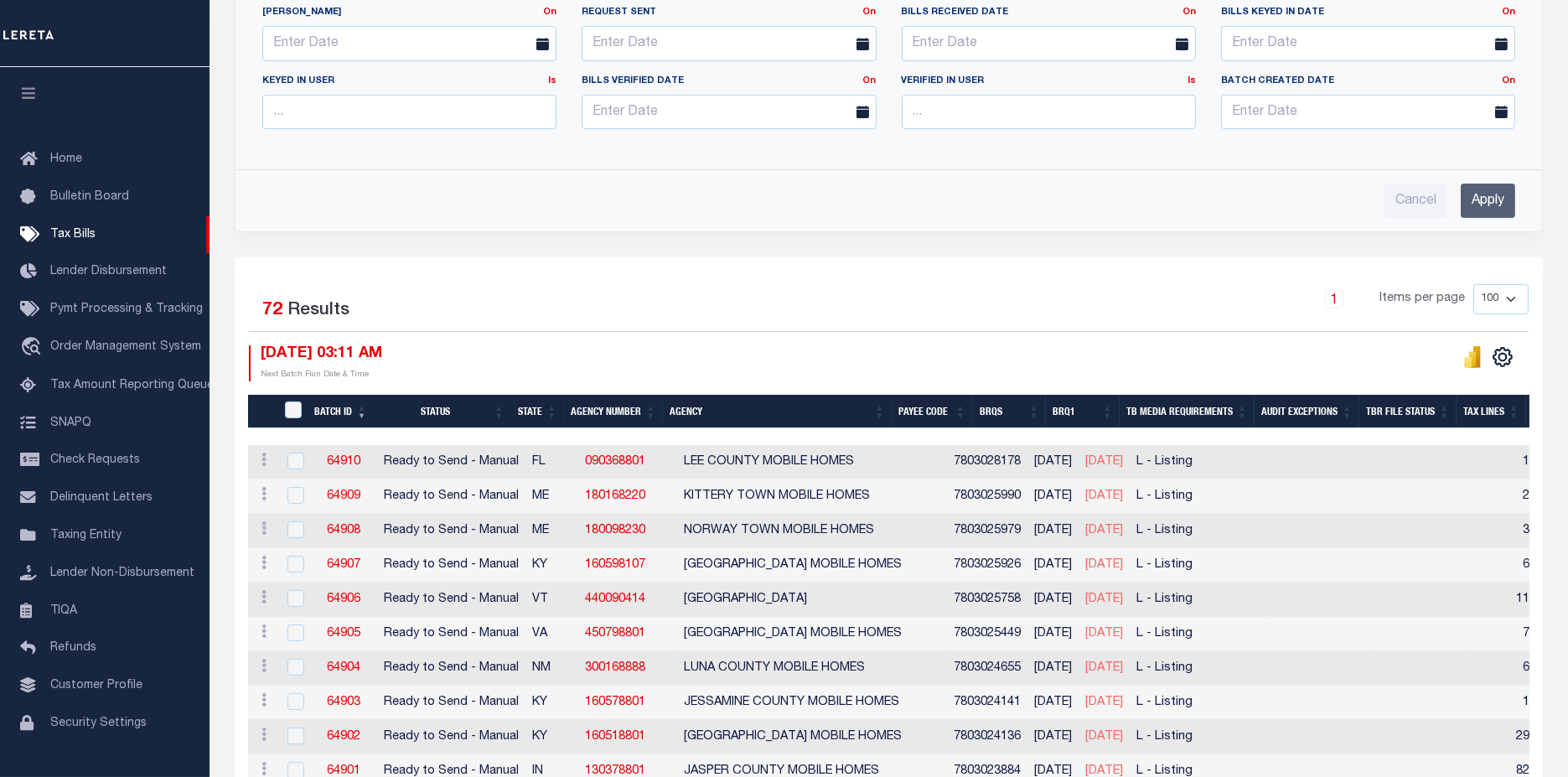
scroll to position [745, 0]
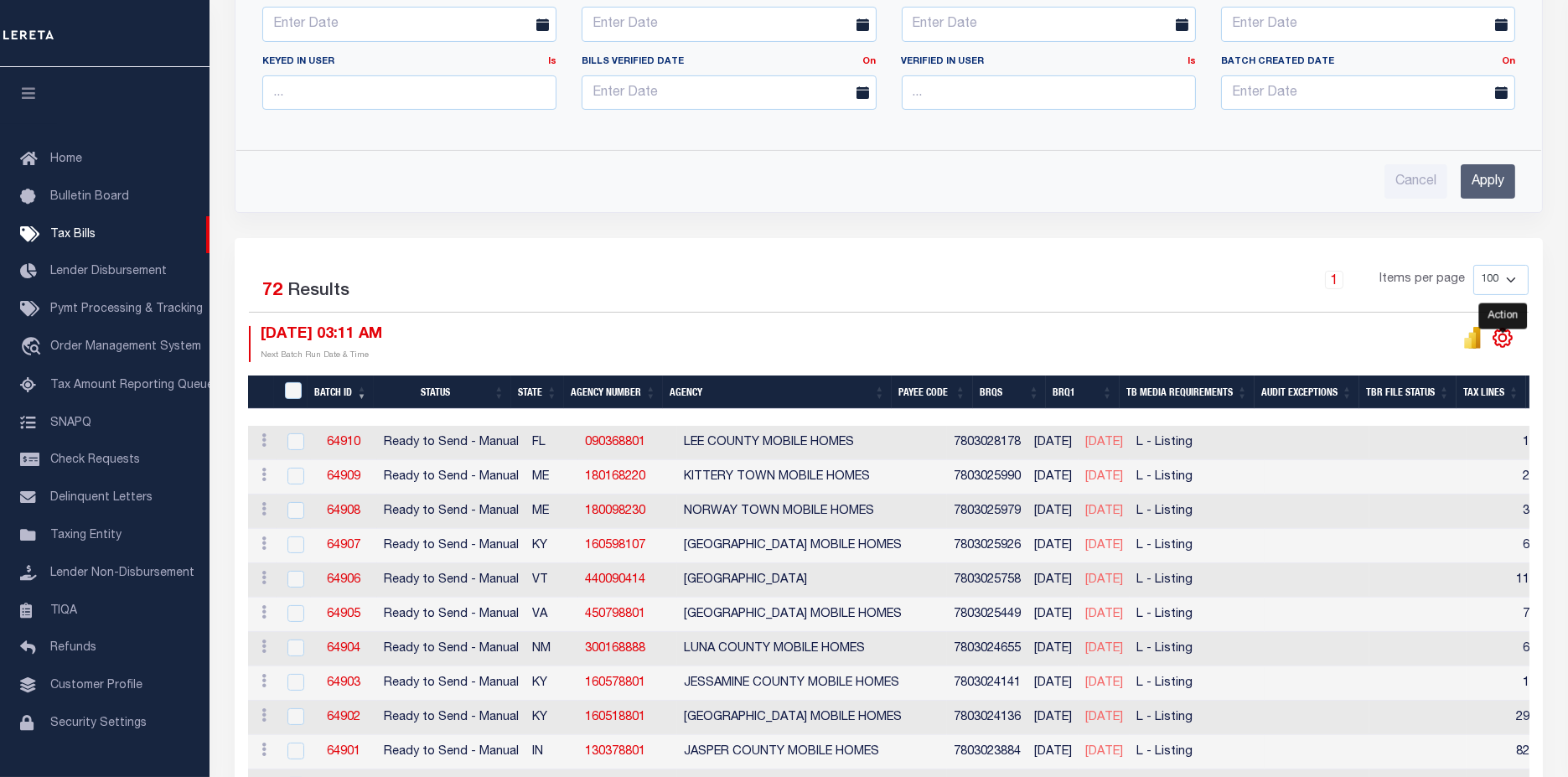
click at [1504, 339] on icon "" at bounding box center [1503, 338] width 22 height 22
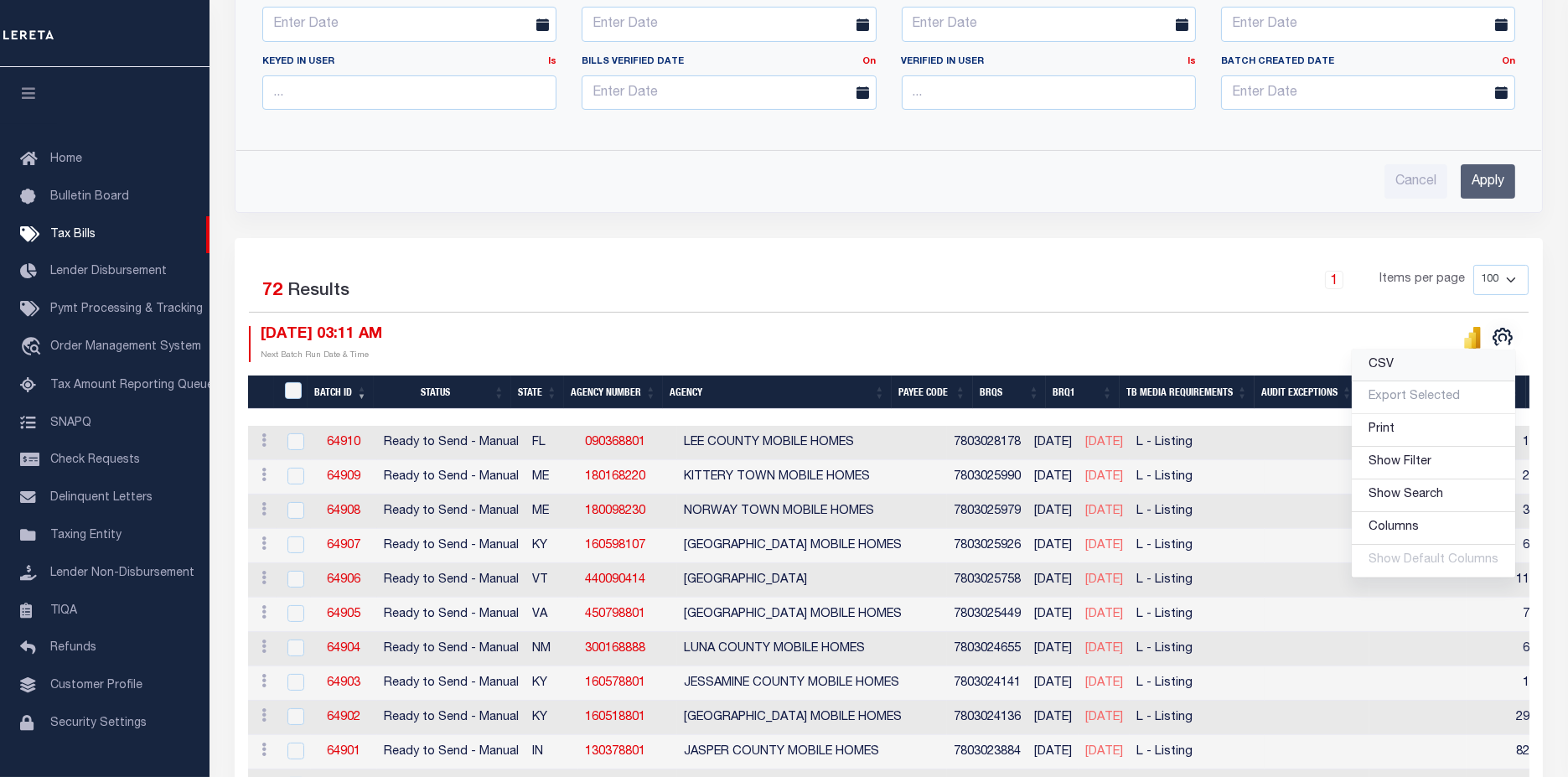
click at [1415, 361] on link "CSV" at bounding box center [1433, 366] width 163 height 33
